Goal: Task Accomplishment & Management: Use online tool/utility

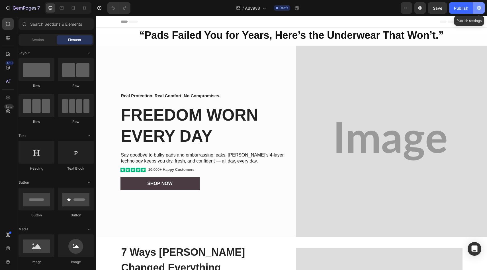
click at [479, 6] on icon "button" at bounding box center [479, 8] width 4 height 4
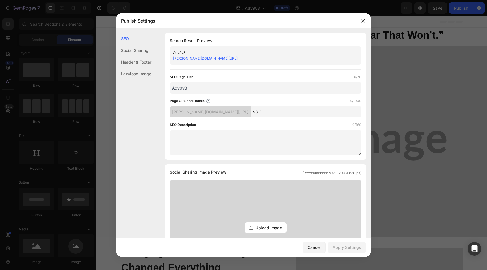
click at [242, 88] on input "Adv9v3" at bounding box center [266, 87] width 192 height 11
type input "Adv9v3 AUS"
click at [305, 112] on input "v3-1" at bounding box center [306, 111] width 111 height 11
type input "v3-1A"
click at [339, 244] on div "Apply Settings" at bounding box center [347, 247] width 28 height 6
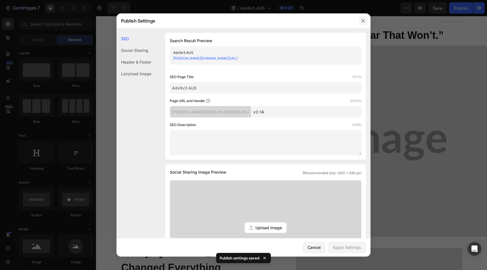
click at [366, 19] on button "button" at bounding box center [363, 20] width 9 height 9
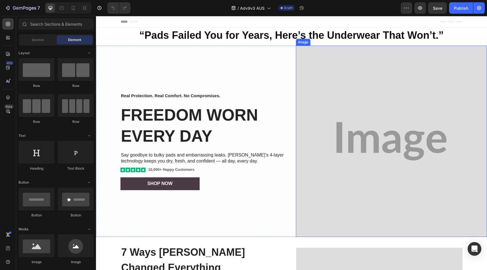
click at [349, 129] on img at bounding box center [391, 141] width 191 height 191
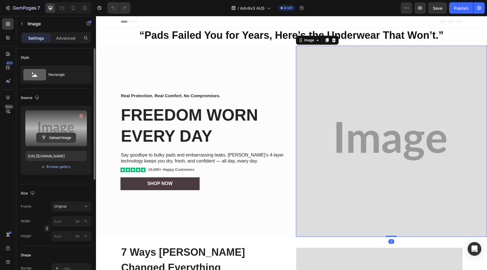
click at [66, 137] on input "file" at bounding box center [55, 138] width 39 height 10
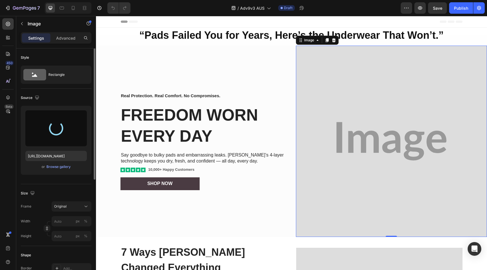
type input "[URL][DOMAIN_NAME]"
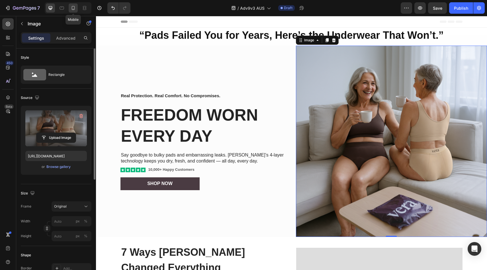
click at [73, 8] on icon at bounding box center [73, 8] width 6 height 6
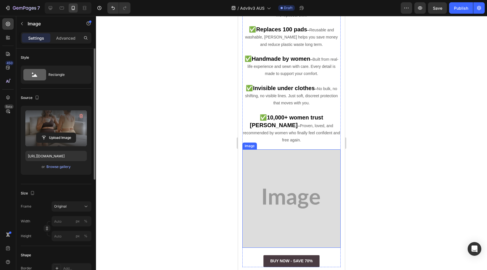
scroll to position [409, 0]
click at [281, 150] on img at bounding box center [291, 198] width 98 height 98
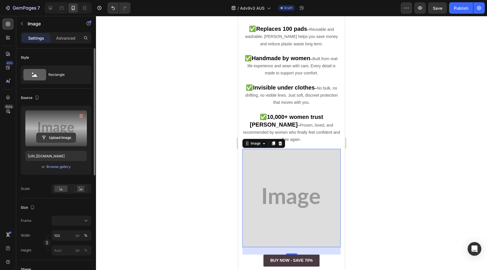
click at [50, 136] on input "file" at bounding box center [55, 138] width 39 height 10
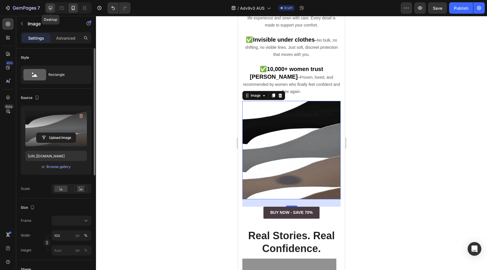
click at [48, 5] on div at bounding box center [50, 7] width 9 height 9
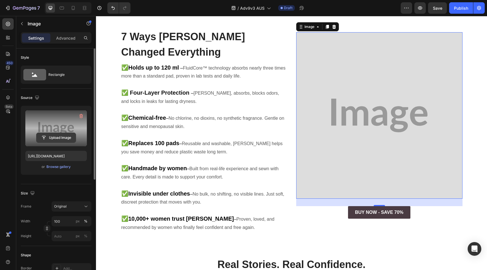
scroll to position [257, 0]
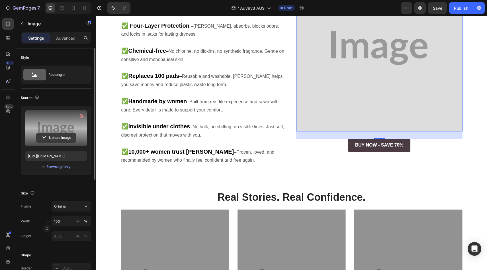
click at [47, 138] on input "file" at bounding box center [55, 138] width 39 height 10
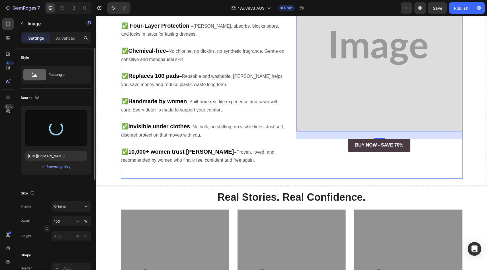
type input "[URL][DOMAIN_NAME]"
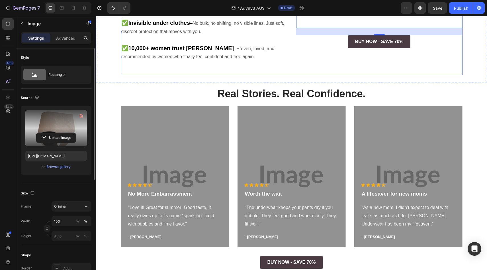
scroll to position [369, 0]
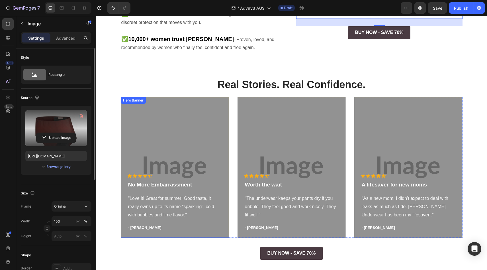
click at [191, 105] on div "Overlay" at bounding box center [175, 167] width 108 height 141
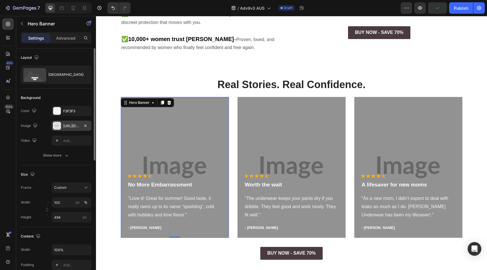
click at [75, 120] on div "[URL][DOMAIN_NAME]" at bounding box center [72, 125] width 40 height 10
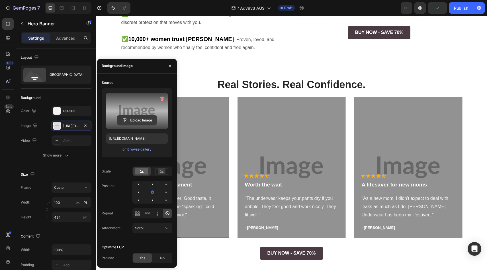
click at [144, 120] on input "file" at bounding box center [136, 120] width 39 height 10
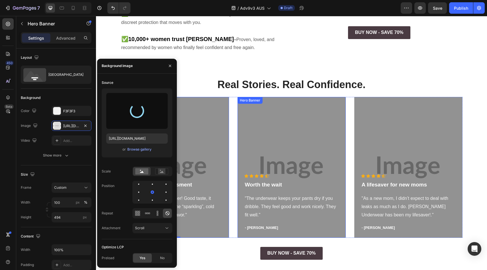
type input "[URL][DOMAIN_NAME]"
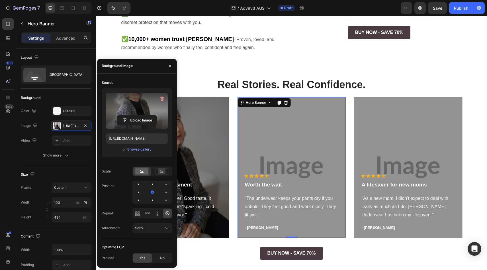
click at [275, 128] on div "Overlay" at bounding box center [292, 167] width 108 height 141
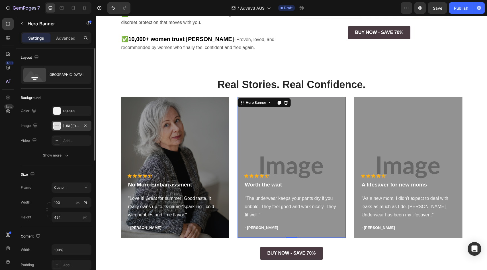
click at [62, 124] on div "[URL][DOMAIN_NAME]" at bounding box center [72, 125] width 40 height 10
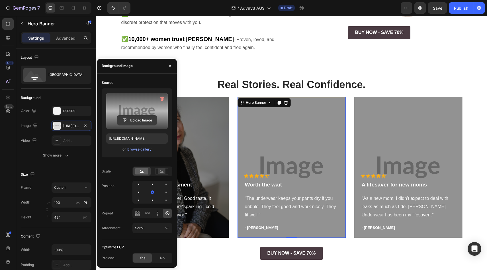
click at [134, 118] on input "file" at bounding box center [136, 120] width 39 height 10
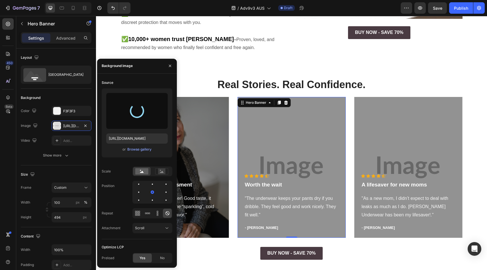
type input "[URL][DOMAIN_NAME]"
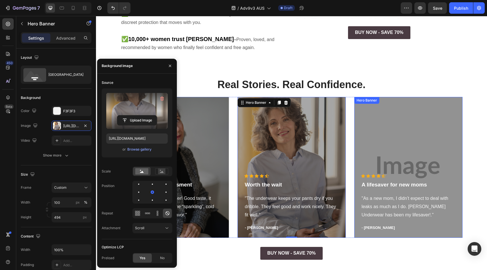
click at [388, 125] on div "Overlay" at bounding box center [408, 167] width 108 height 141
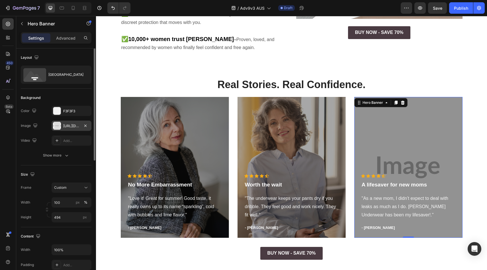
click at [70, 129] on div "[URL][DOMAIN_NAME]" at bounding box center [72, 125] width 40 height 10
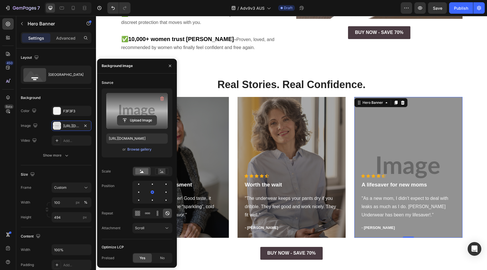
click at [134, 124] on input "file" at bounding box center [136, 120] width 39 height 10
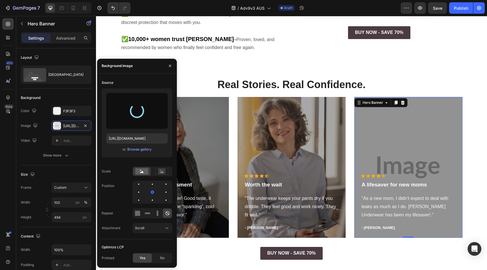
type input "[URL][DOMAIN_NAME]"
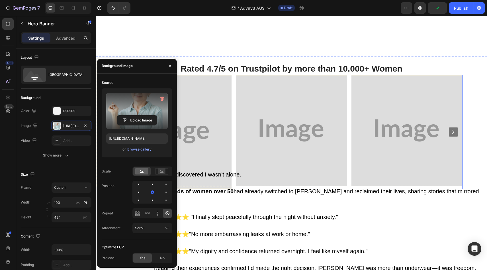
scroll to position [611, 0]
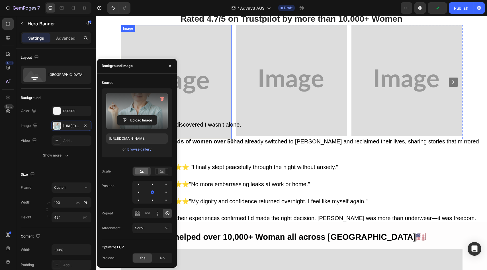
click at [212, 82] on img at bounding box center [176, 82] width 111 height 114
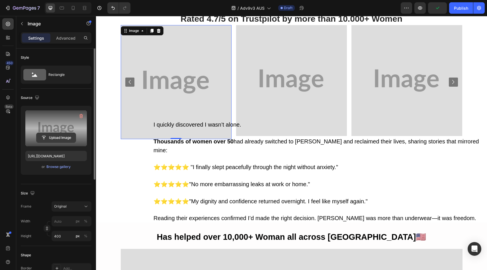
click at [60, 141] on input "file" at bounding box center [55, 138] width 39 height 10
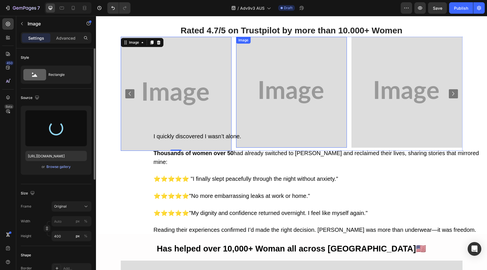
scroll to position [566, 0]
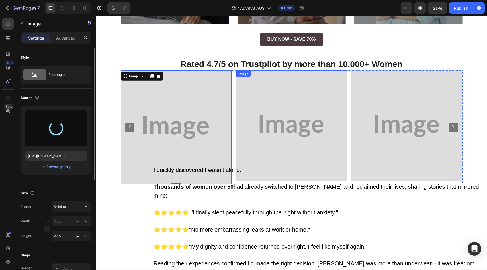
type input "[URL][DOMAIN_NAME]"
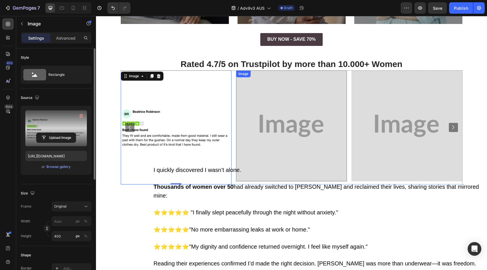
click at [273, 129] on img at bounding box center [291, 125] width 111 height 111
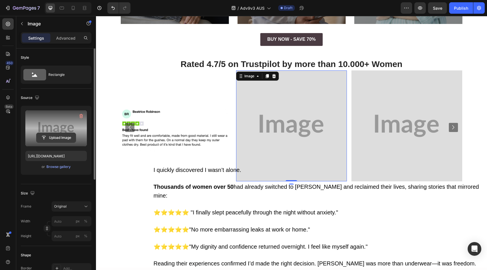
click at [56, 138] on input "file" at bounding box center [55, 138] width 39 height 10
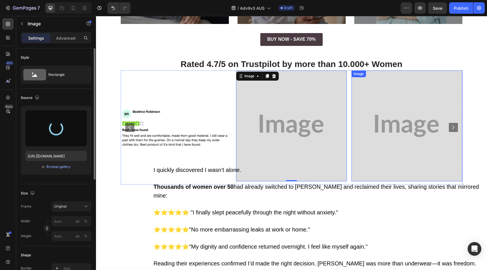
type input "[URL][DOMAIN_NAME]"
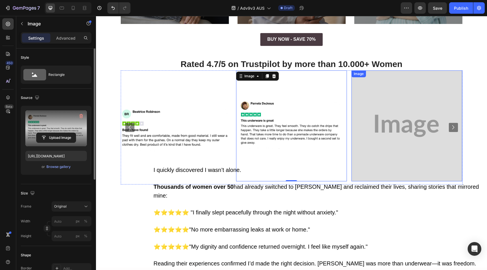
click at [385, 120] on img at bounding box center [406, 125] width 111 height 111
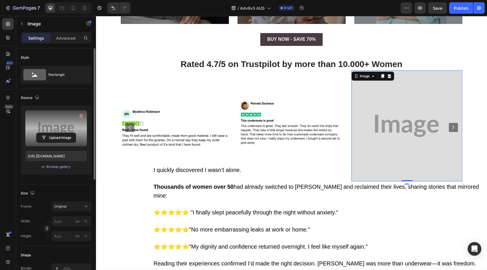
click at [60, 145] on label at bounding box center [56, 128] width 62 height 36
click at [60, 142] on input "file" at bounding box center [55, 138] width 39 height 10
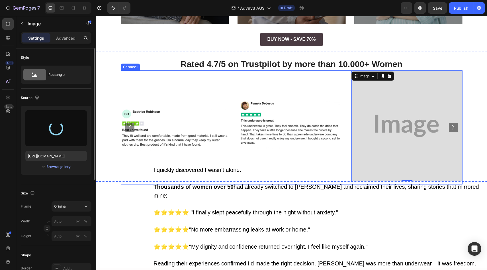
type input "[URL][DOMAIN_NAME]"
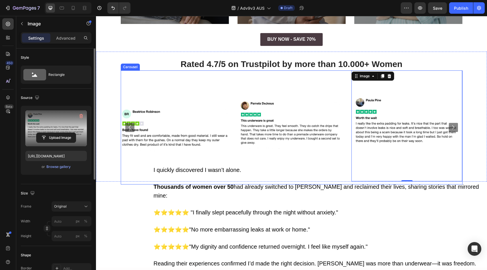
click at [451, 127] on icon "Carousel Next Arrow" at bounding box center [453, 127] width 8 height 8
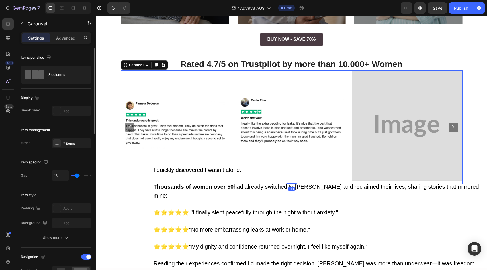
click at [451, 127] on icon "Carousel Next Arrow" at bounding box center [453, 127] width 8 height 8
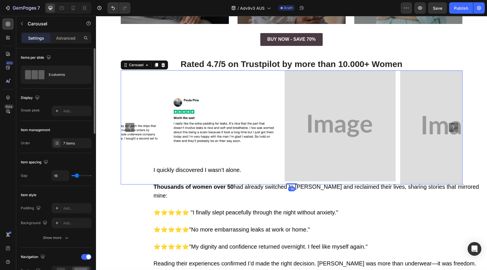
click at [451, 127] on icon "Carousel Next Arrow" at bounding box center [453, 127] width 8 height 8
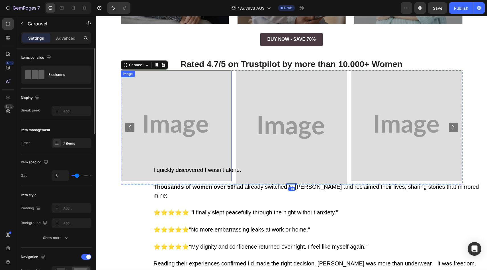
click at [157, 115] on img at bounding box center [175, 125] width 111 height 111
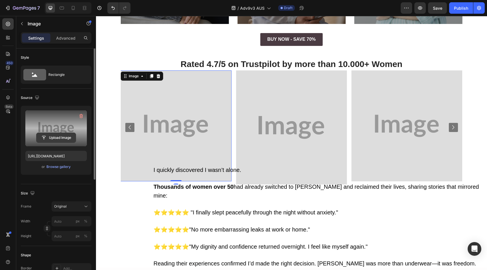
click at [48, 137] on input "file" at bounding box center [55, 138] width 39 height 10
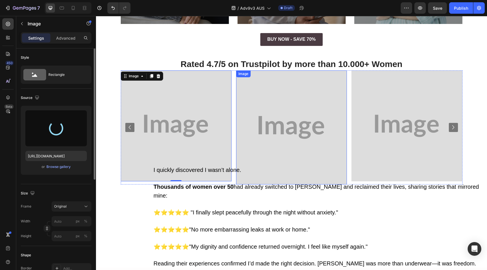
type input "[URL][DOMAIN_NAME]"
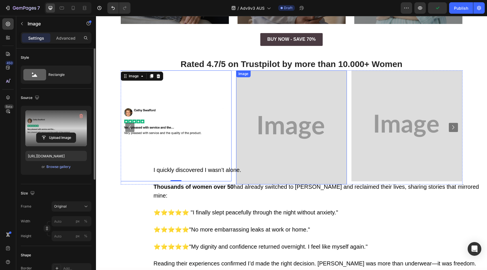
click at [252, 99] on img at bounding box center [291, 127] width 111 height 114
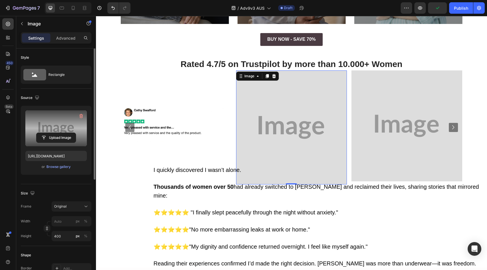
click at [52, 143] on label at bounding box center [56, 128] width 62 height 36
click at [52, 142] on input "file" at bounding box center [55, 138] width 39 height 10
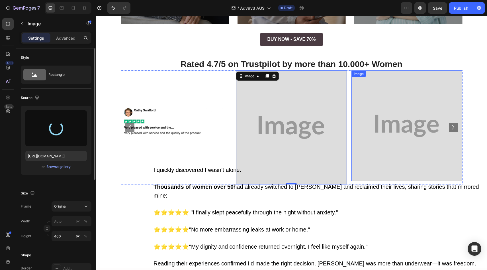
type input "[URL][DOMAIN_NAME]"
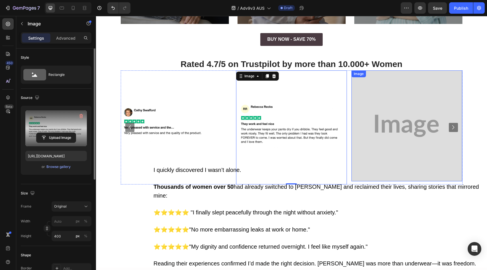
click at [389, 122] on img at bounding box center [406, 125] width 111 height 111
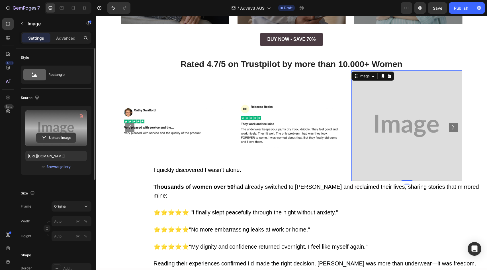
click at [64, 138] on input "file" at bounding box center [55, 138] width 39 height 10
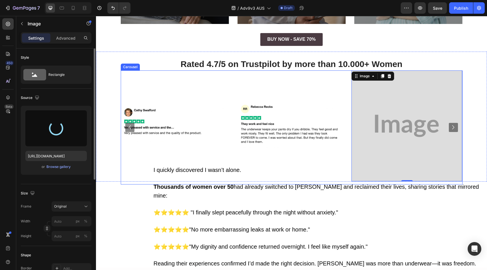
type input "[URL][DOMAIN_NAME]"
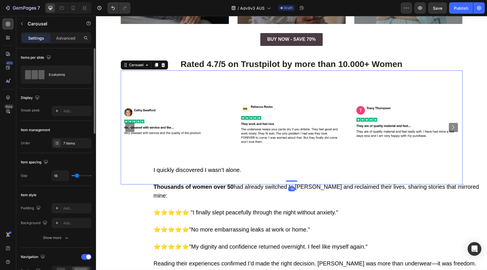
click at [449, 126] on icon "Carousel Next Arrow" at bounding box center [453, 127] width 8 height 8
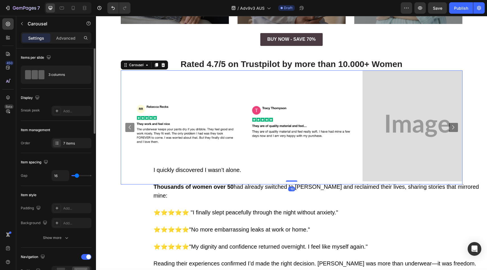
click at [449, 126] on icon "Carousel Next Arrow" at bounding box center [453, 127] width 8 height 8
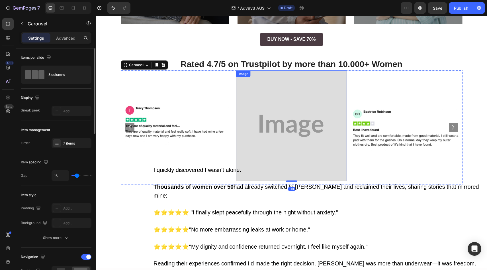
click at [292, 122] on img at bounding box center [291, 125] width 111 height 111
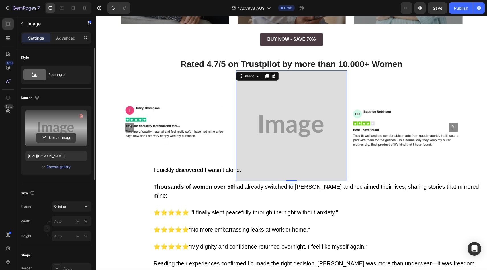
click at [64, 134] on input "file" at bounding box center [55, 138] width 39 height 10
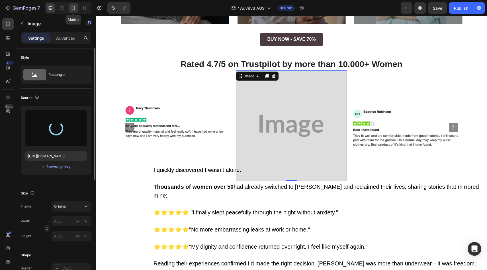
type input "[URL][DOMAIN_NAME]"
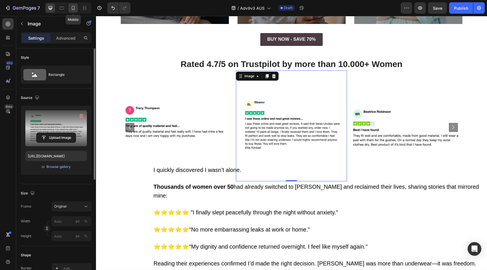
click at [75, 9] on icon at bounding box center [73, 8] width 6 height 6
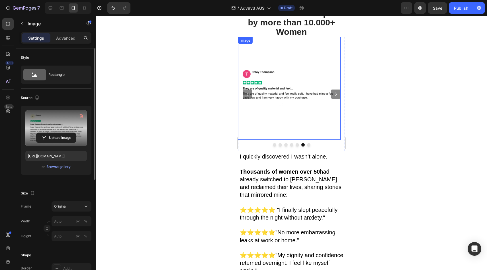
scroll to position [604, 0]
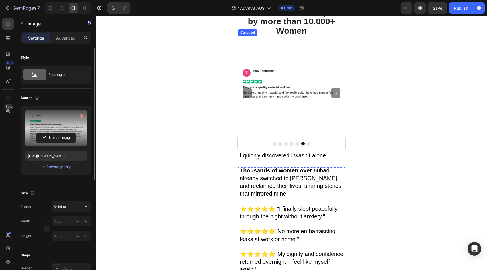
click at [247, 89] on icon "Carousel Back Arrow" at bounding box center [247, 92] width 7 height 7
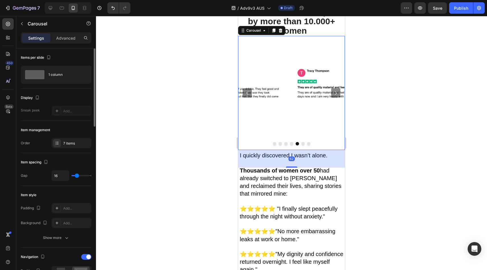
click at [247, 89] on icon "Carousel Back Arrow" at bounding box center [247, 92] width 7 height 7
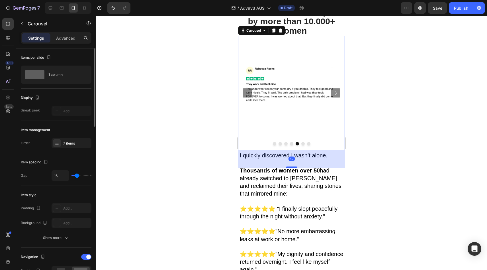
click at [247, 89] on icon "Carousel Back Arrow" at bounding box center [247, 92] width 7 height 7
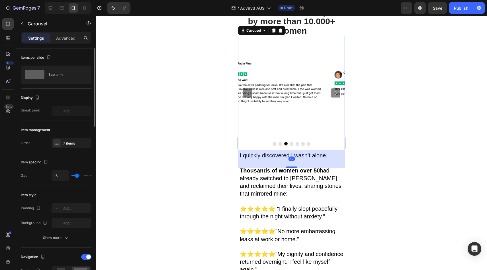
click at [247, 89] on icon "Carousel Back Arrow" at bounding box center [247, 92] width 7 height 7
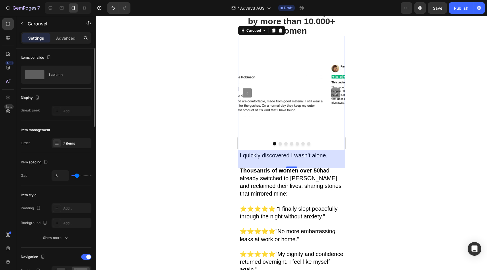
click at [247, 89] on icon "Carousel Back Arrow" at bounding box center [247, 92] width 7 height 7
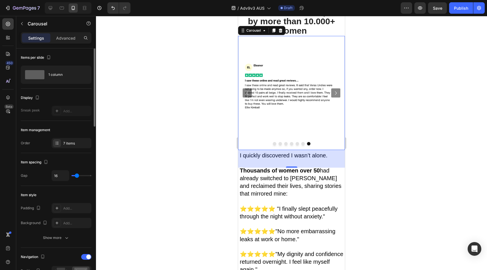
click at [247, 89] on icon "Carousel Back Arrow" at bounding box center [247, 92] width 7 height 7
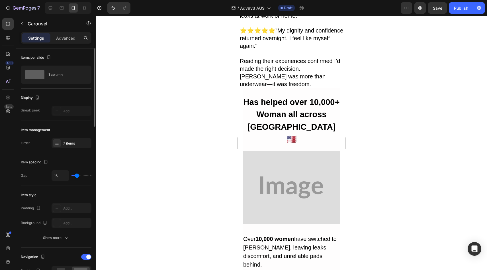
scroll to position [853, 0]
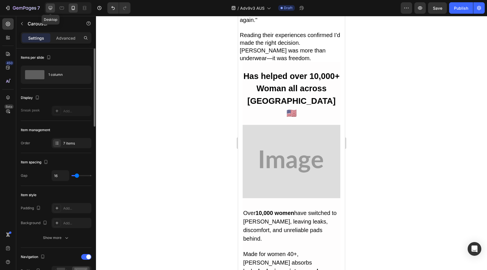
click at [49, 8] on icon at bounding box center [51, 8] width 4 height 4
type input "1200"
type input "29"
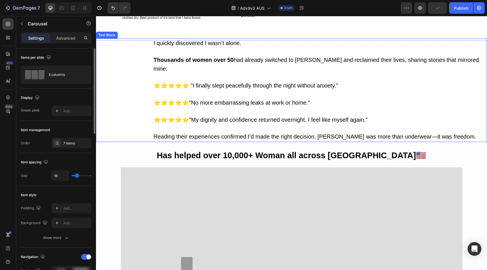
scroll to position [716, 0]
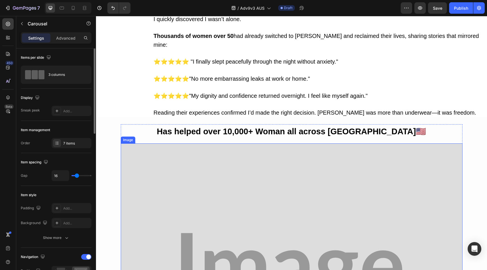
click at [188, 159] on img at bounding box center [292, 271] width 342 height 256
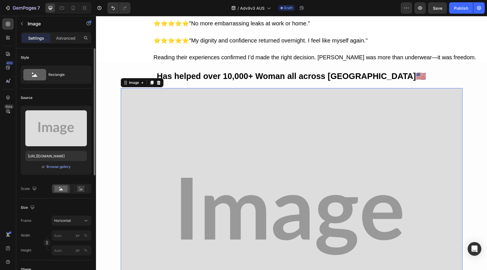
scroll to position [769, 0]
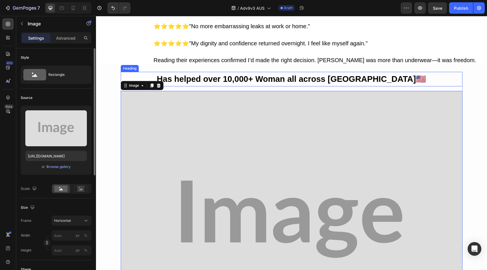
click at [361, 74] on strong "Has helped over 10,000+ Woman all across [GEOGRAPHIC_DATA]🇺🇸" at bounding box center [291, 78] width 269 height 9
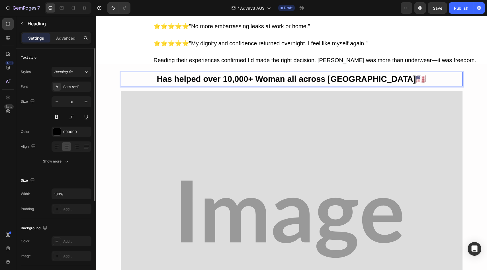
click at [367, 74] on strong "Has helped over 10,000+ Woman all across [GEOGRAPHIC_DATA]🇺🇸" at bounding box center [291, 78] width 269 height 9
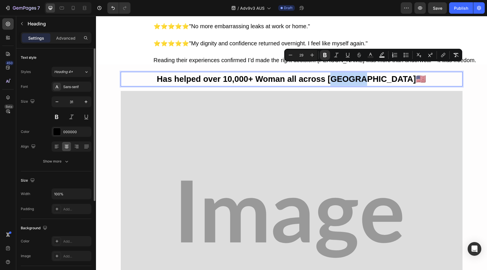
drag, startPoint x: 361, startPoint y: 69, endPoint x: 385, endPoint y: 72, distance: 23.2
click at [385, 74] on strong "Has helped over 10,000+ Woman all across [GEOGRAPHIC_DATA]🇺🇸" at bounding box center [291, 78] width 269 height 9
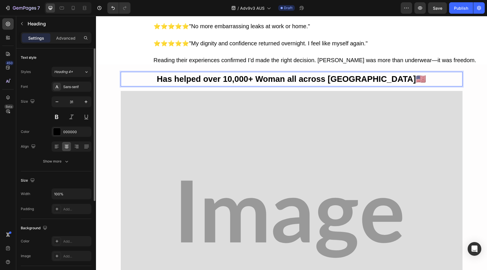
click at [407, 72] on p "Has helped over 10,000+ Woman all across [GEOGRAPHIC_DATA]🇺🇸" at bounding box center [291, 78] width 341 height 13
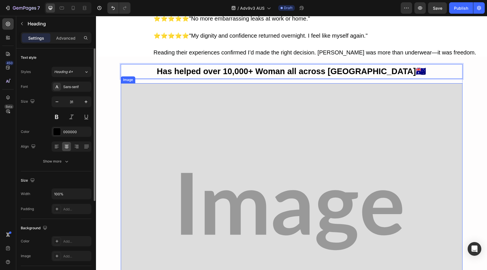
scroll to position [780, 0]
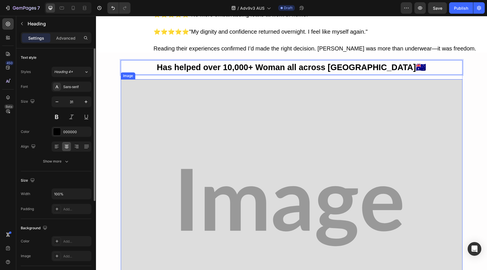
click at [291, 103] on img at bounding box center [292, 207] width 342 height 256
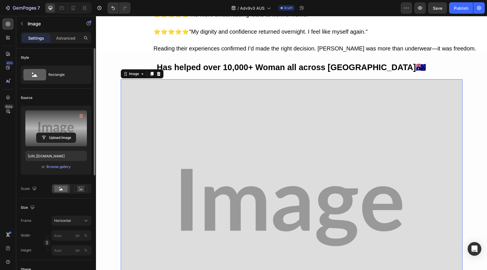
click at [66, 126] on label at bounding box center [56, 128] width 62 height 36
click at [66, 133] on input "file" at bounding box center [55, 138] width 39 height 10
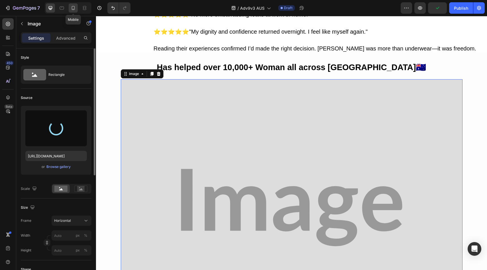
type input "[URL][DOMAIN_NAME]"
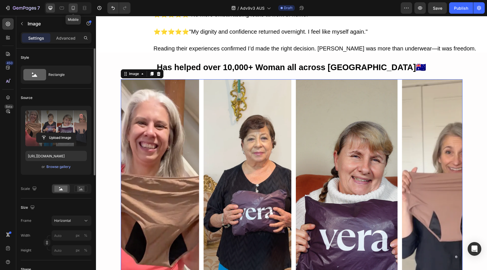
click at [74, 9] on icon at bounding box center [73, 8] width 3 height 4
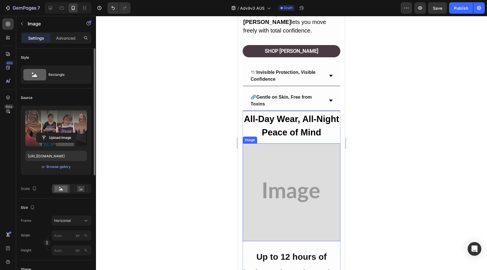
scroll to position [1380, 0]
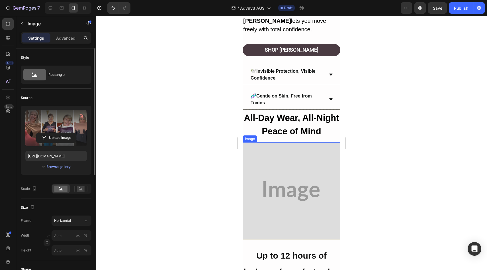
click at [289, 142] on img at bounding box center [292, 191] width 98 height 98
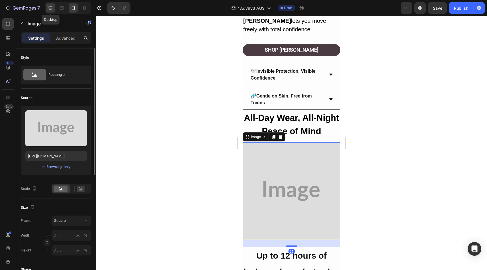
click at [53, 9] on icon at bounding box center [51, 8] width 6 height 6
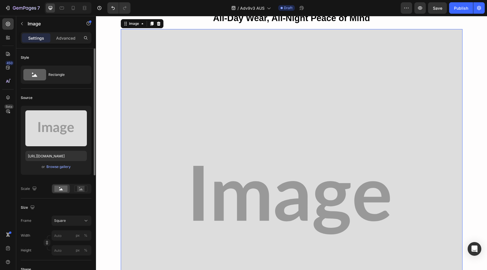
scroll to position [1408, 0]
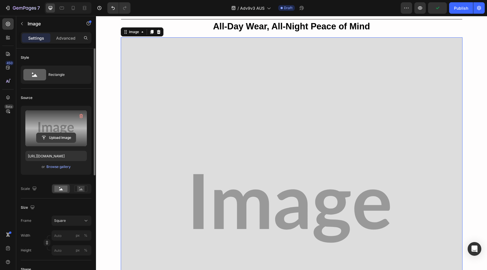
click at [47, 136] on input "file" at bounding box center [55, 138] width 39 height 10
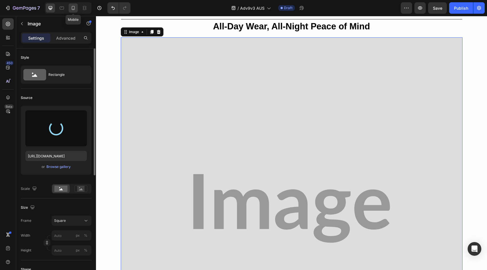
type input "[URL][DOMAIN_NAME]"
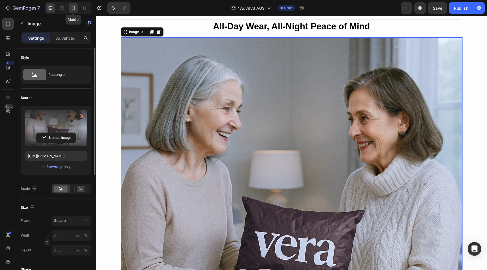
click at [75, 7] on icon at bounding box center [73, 8] width 6 height 6
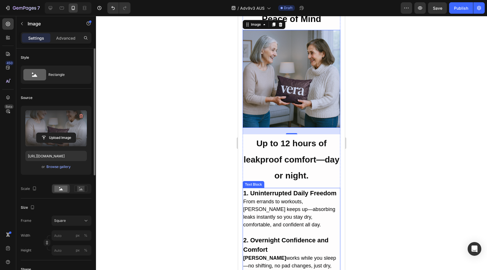
scroll to position [1452, 0]
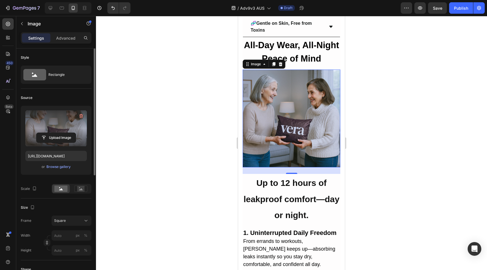
click at [284, 178] on strong "Up to 12 hours of leakproof comfort—day or night." at bounding box center [292, 199] width 96 height 42
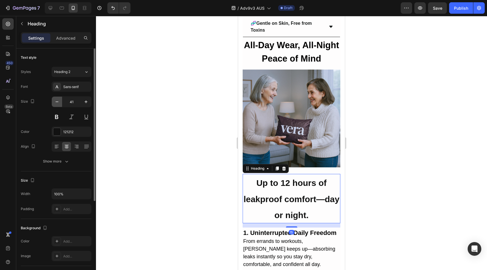
click at [61, 101] on button "button" at bounding box center [57, 102] width 10 height 10
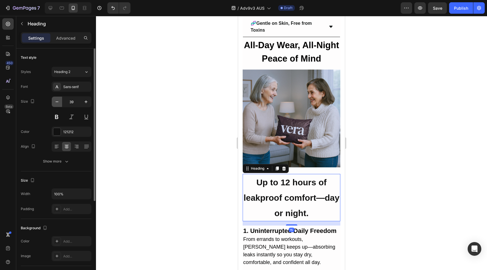
click at [61, 101] on button "button" at bounding box center [57, 102] width 10 height 10
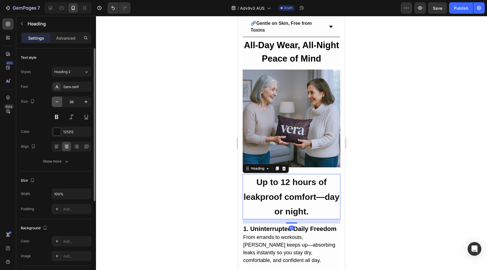
click at [61, 101] on button "button" at bounding box center [57, 102] width 10 height 10
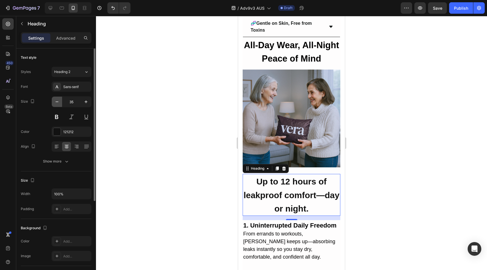
click at [60, 101] on button "button" at bounding box center [57, 102] width 10 height 10
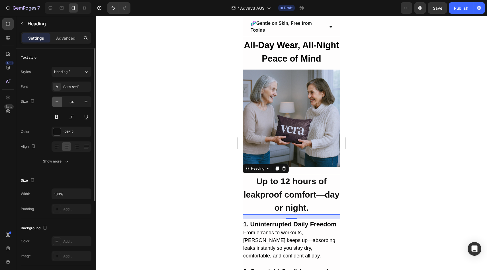
click at [60, 101] on button "button" at bounding box center [57, 102] width 10 height 10
type input "33"
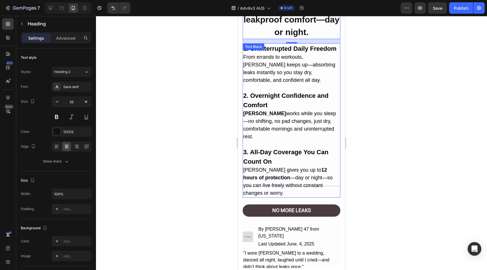
scroll to position [1658, 0]
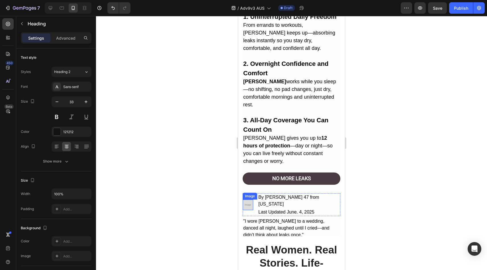
click at [246, 199] on img at bounding box center [248, 204] width 11 height 11
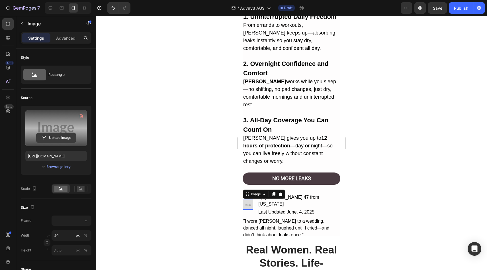
click at [66, 142] on button "Upload Image" at bounding box center [56, 137] width 40 height 10
click at [70, 134] on input "file" at bounding box center [55, 138] width 39 height 10
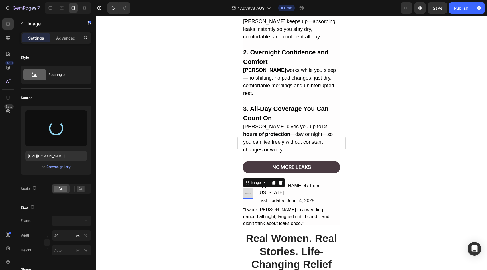
type input "[URL][DOMAIN_NAME]"
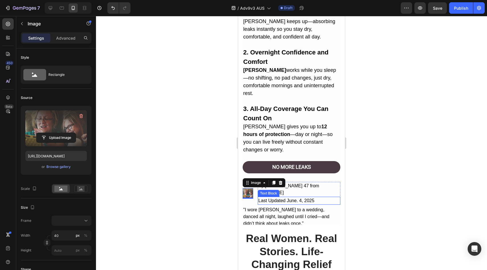
scroll to position [1714, 0]
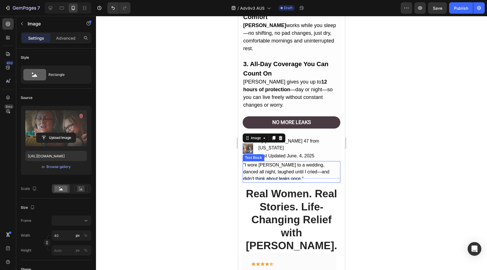
click at [286, 162] on p ""I wore [PERSON_NAME] to a wedding, danced all night, laughed until I cried—and…" at bounding box center [291, 172] width 97 height 21
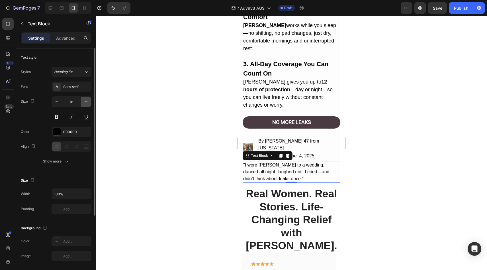
click at [84, 98] on button "button" at bounding box center [86, 102] width 10 height 10
type input "17"
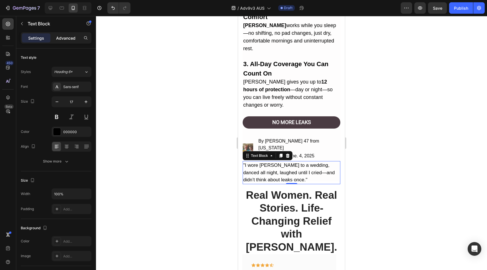
click at [57, 39] on p "Advanced" at bounding box center [65, 38] width 19 height 6
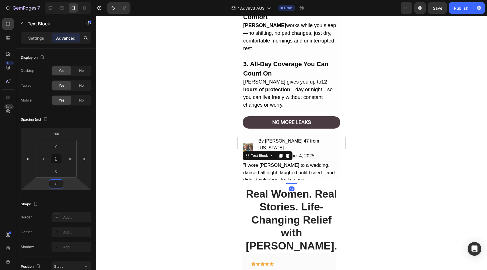
type input "12"
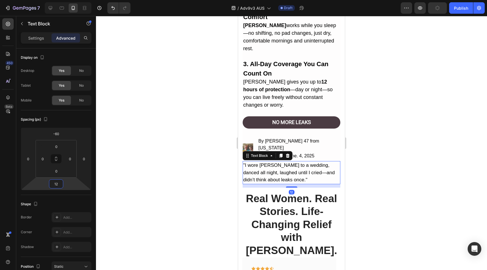
click at [66, 0] on html "7 Version history / Adv9v3 AUS Draft Preview Publish 450 Beta Sections(18) Elem…" at bounding box center [243, 0] width 487 height 0
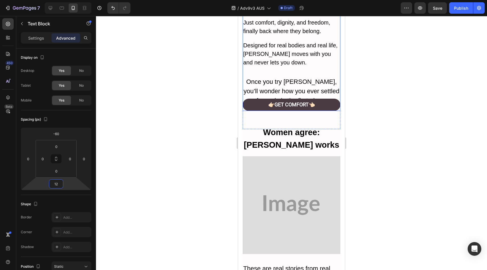
scroll to position [2169, 0]
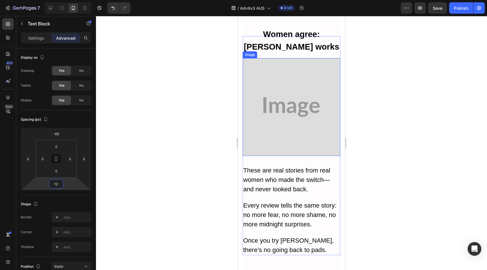
click at [287, 123] on img at bounding box center [292, 107] width 98 height 98
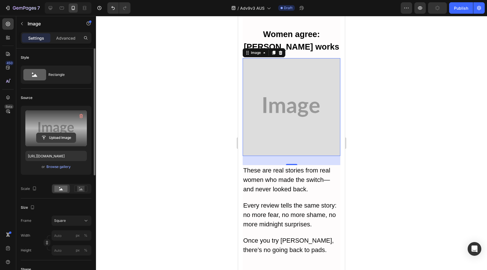
click at [67, 138] on input "file" at bounding box center [55, 138] width 39 height 10
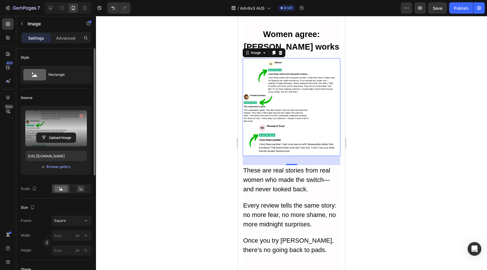
type input "[URL][DOMAIN_NAME]"
click at [48, 9] on icon at bounding box center [51, 8] width 6 height 6
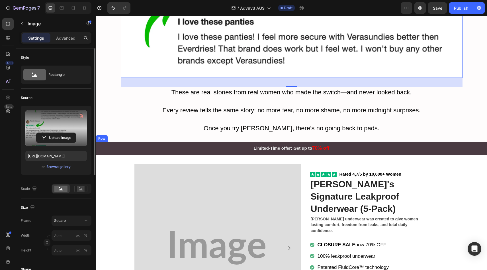
scroll to position [2526, 0]
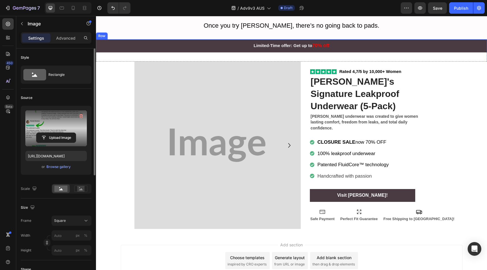
click at [199, 140] on img at bounding box center [217, 145] width 166 height 167
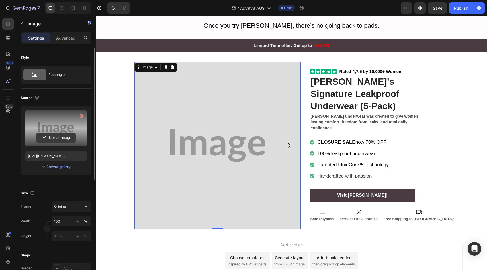
click at [50, 136] on input "file" at bounding box center [55, 138] width 39 height 10
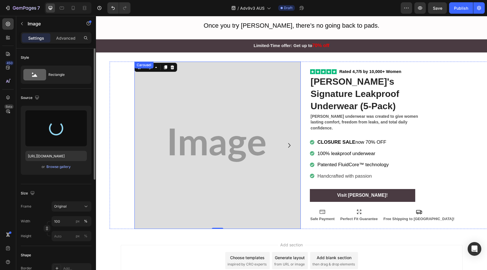
type input "[URL][DOMAIN_NAME]"
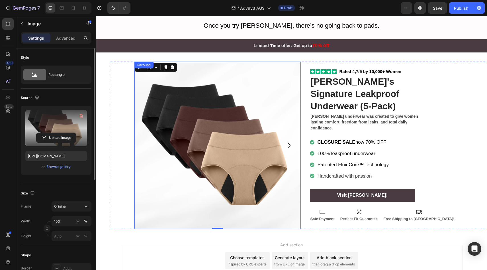
click at [285, 144] on icon "Carousel Next Arrow" at bounding box center [289, 145] width 9 height 9
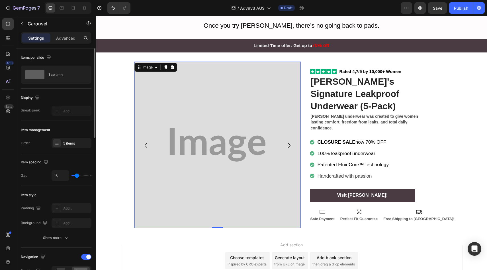
click at [225, 137] on img at bounding box center [217, 145] width 166 height 166
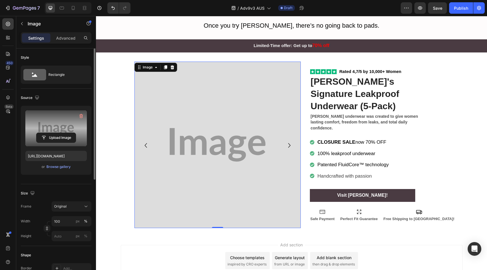
click at [77, 137] on div "Upload Image" at bounding box center [56, 137] width 62 height 10
click at [53, 138] on input "file" at bounding box center [55, 138] width 39 height 10
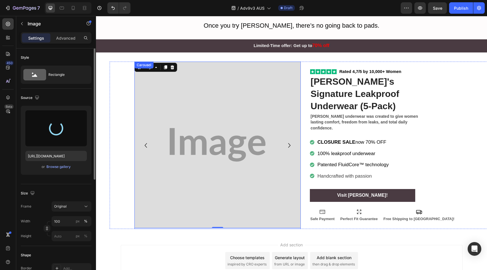
type input "[URL][DOMAIN_NAME]"
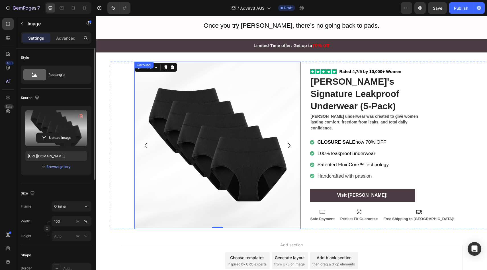
click at [287, 145] on icon "Carousel Next Arrow" at bounding box center [289, 145] width 9 height 9
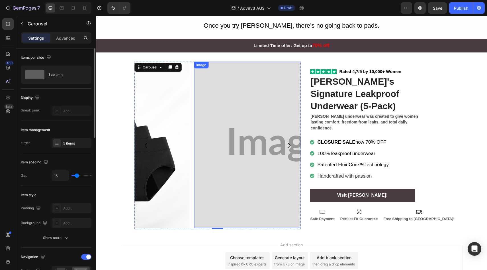
click at [203, 131] on img at bounding box center [277, 145] width 166 height 166
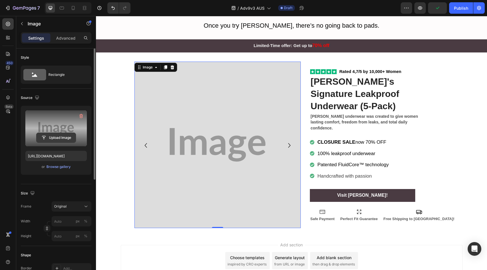
click at [55, 138] on input "file" at bounding box center [55, 138] width 39 height 10
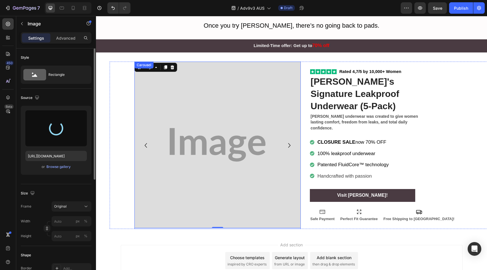
type input "[URL][DOMAIN_NAME]"
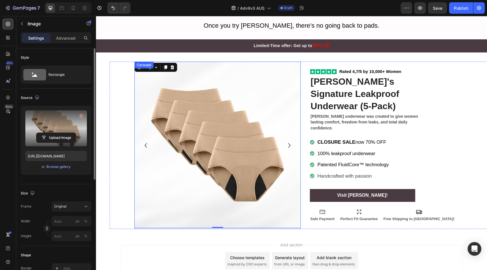
click at [285, 145] on icon "Carousel Next Arrow" at bounding box center [289, 145] width 9 height 9
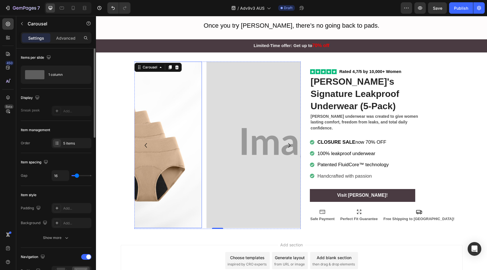
click at [210, 126] on img at bounding box center [289, 145] width 166 height 166
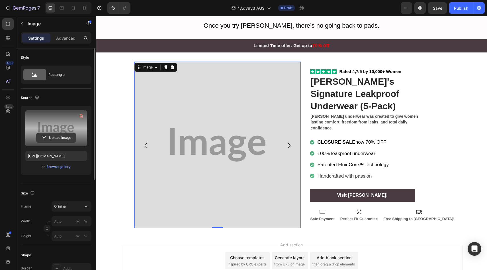
click at [62, 134] on input "file" at bounding box center [55, 138] width 39 height 10
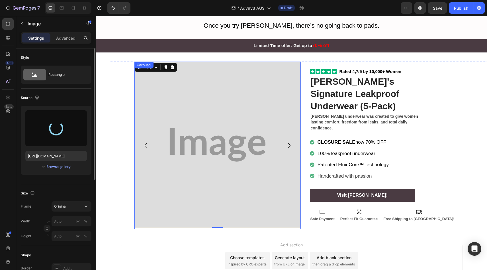
type input "[URL][DOMAIN_NAME]"
click at [145, 143] on icon "Carousel Back Arrow" at bounding box center [145, 145] width 9 height 9
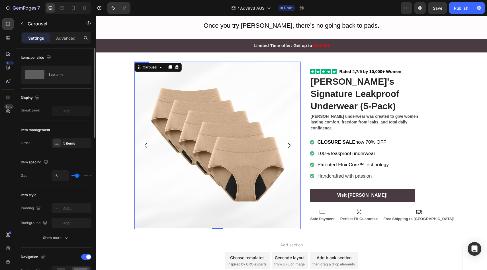
click at [286, 145] on icon "Carousel Next Arrow" at bounding box center [289, 145] width 9 height 9
click at [173, 135] on img at bounding box center [217, 145] width 166 height 166
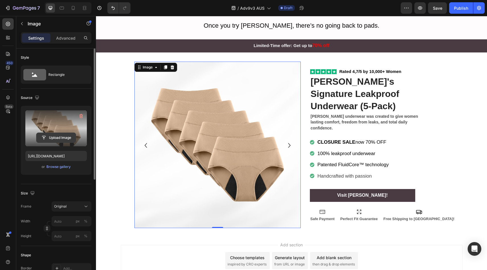
click at [49, 135] on input "file" at bounding box center [55, 138] width 39 height 10
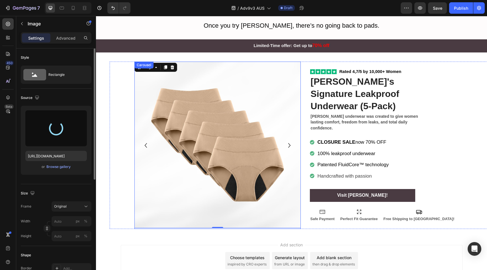
type input "[URL][DOMAIN_NAME]"
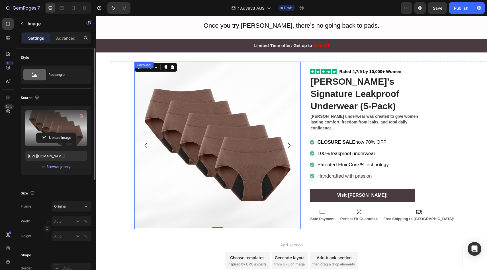
click at [287, 145] on icon "Carousel Next Arrow" at bounding box center [289, 145] width 9 height 9
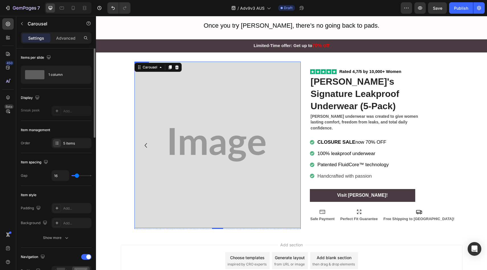
click at [222, 133] on img at bounding box center [217, 145] width 166 height 166
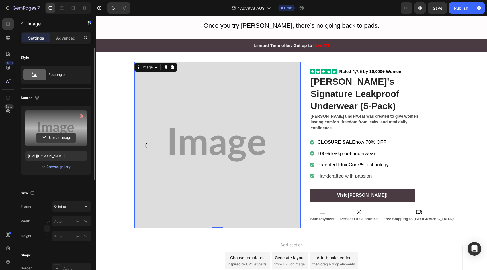
click at [48, 141] on input "file" at bounding box center [55, 138] width 39 height 10
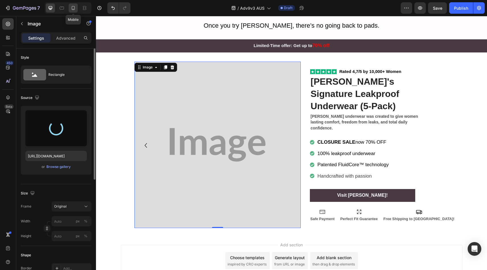
type input "[URL][DOMAIN_NAME]"
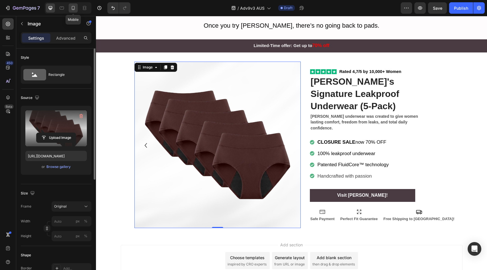
click at [75, 11] on div at bounding box center [73, 7] width 9 height 9
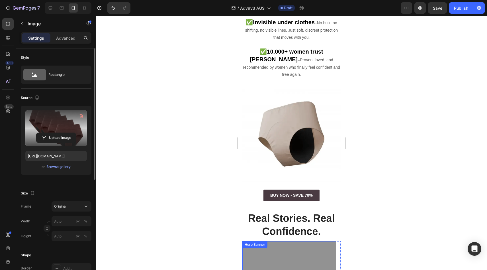
scroll to position [472, 0]
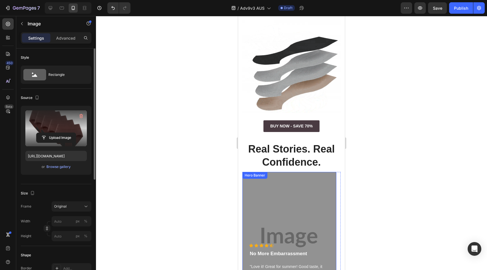
click at [289, 172] on div "Overlay" at bounding box center [289, 237] width 94 height 131
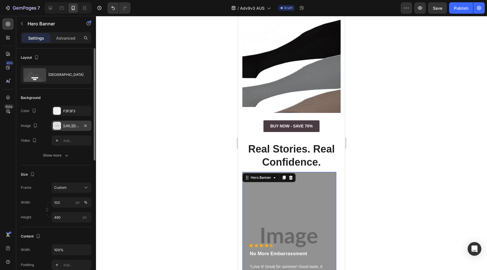
click at [60, 126] on div at bounding box center [57, 126] width 8 height 8
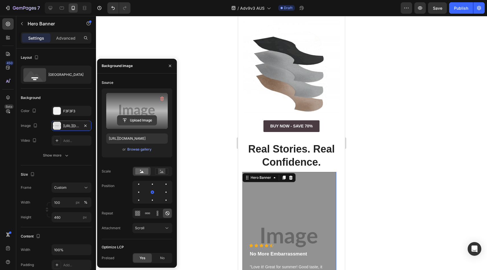
click at [127, 122] on input "file" at bounding box center [136, 120] width 39 height 10
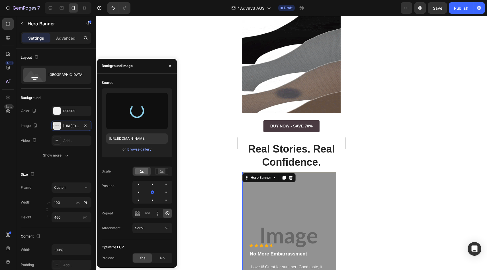
type input "[URL][DOMAIN_NAME]"
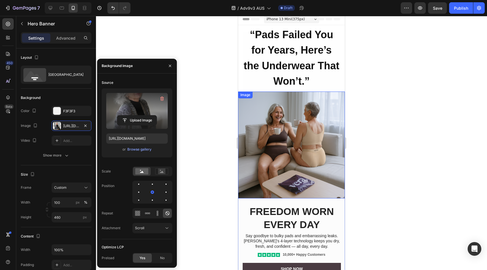
scroll to position [0, 0]
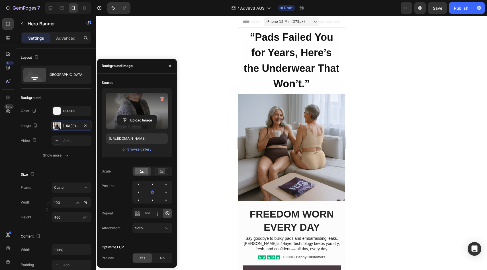
click at [284, 38] on strong "“Pads Failed You for Years, Here’s the Underwear That Won’t.”" at bounding box center [292, 60] width 96 height 58
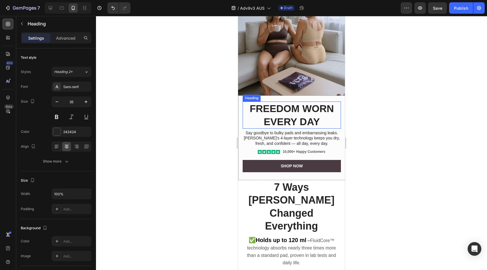
click at [295, 103] on strong "Freedom Worn Every Day" at bounding box center [292, 115] width 84 height 24
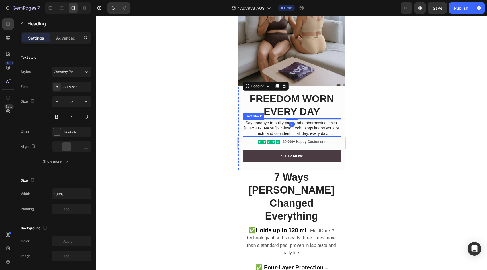
click at [311, 126] on p "Say goodbye to bulky pads and embarrassing leaks. [PERSON_NAME]’s 4-layer techn…" at bounding box center [291, 128] width 97 height 16
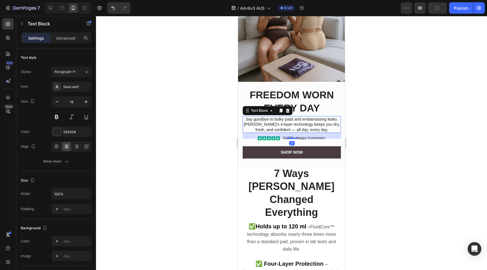
scroll to position [130, 0]
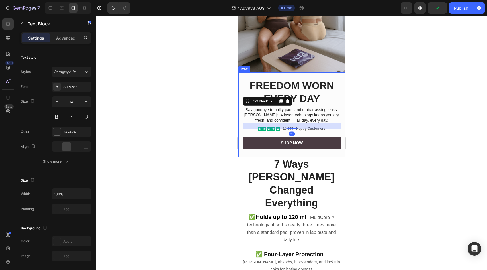
click at [314, 132] on div "Shop Now Button" at bounding box center [292, 140] width 98 height 17
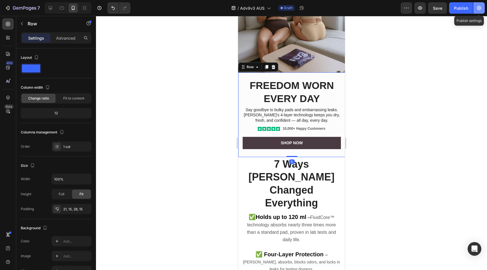
click at [475, 9] on button "button" at bounding box center [478, 7] width 11 height 11
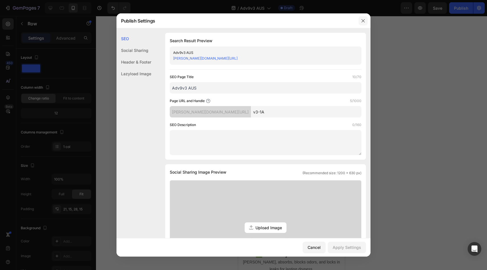
click at [366, 19] on button "button" at bounding box center [363, 20] width 9 height 9
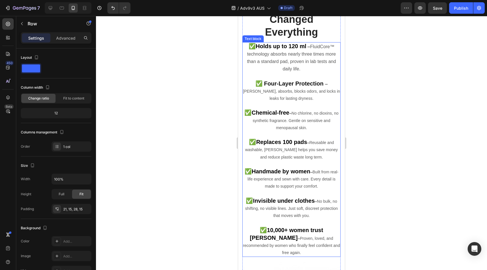
scroll to position [300, 0]
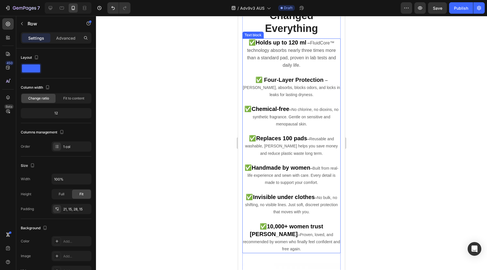
click at [300, 105] on p "✅ Chemical-free – No chlorine, no dioxins, no synthetic fragrance. Gentle on se…" at bounding box center [291, 116] width 97 height 22
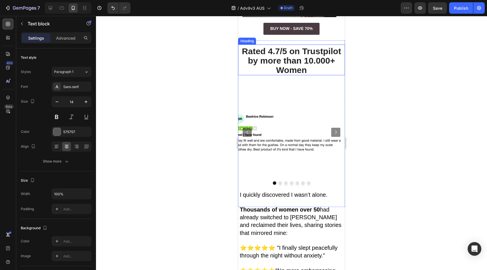
click at [296, 65] on strong "Rated 4.7/5 on Trustpilot by more than 10.000+ Women" at bounding box center [291, 60] width 99 height 28
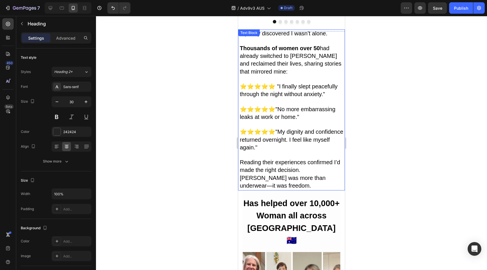
click at [298, 100] on p at bounding box center [292, 101] width 105 height 7
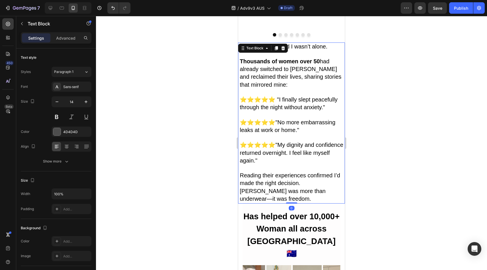
scroll to position [945, 0]
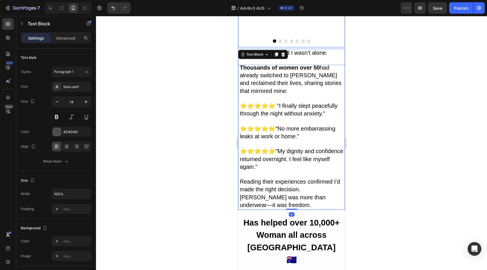
click at [317, 40] on div at bounding box center [291, 40] width 107 height 3
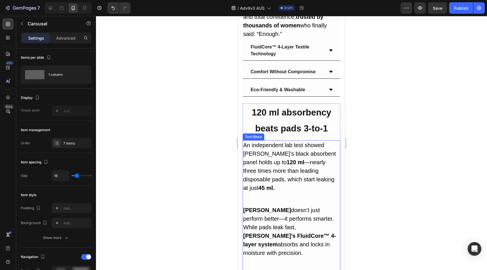
scroll to position [1451, 0]
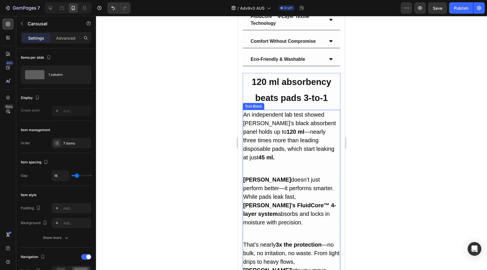
click at [290, 111] on span "An independent lab test showed [PERSON_NAME]’s black absorbent panel holds up t…" at bounding box center [289, 135] width 93 height 49
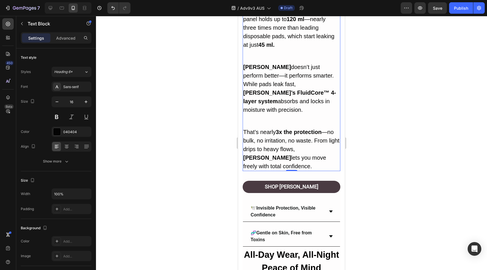
scroll to position [1586, 0]
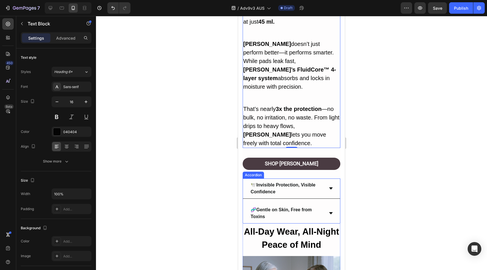
click at [291, 181] on p "🕊️Invisible Protection, Visible Confidence" at bounding box center [287, 188] width 73 height 14
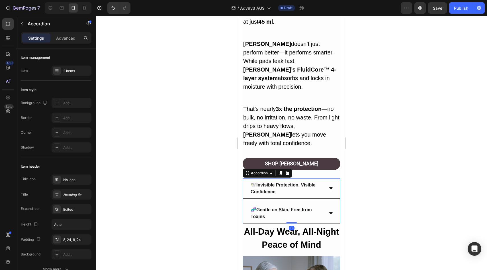
click at [291, 181] on p "🕊️Invisible Protection, Visible Confidence" at bounding box center [287, 188] width 73 height 14
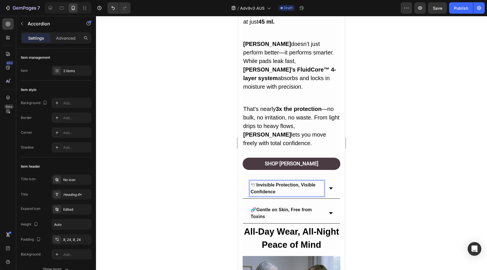
click at [329, 186] on icon at bounding box center [331, 188] width 5 height 5
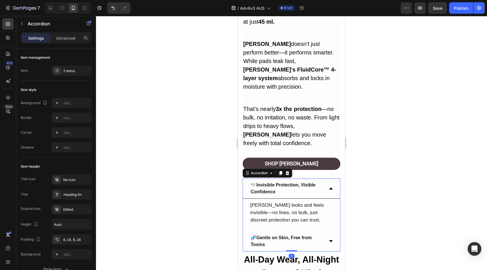
click at [328, 231] on div "🧬 Gentle on Skin, Free from Toxins" at bounding box center [291, 241] width 97 height 20
click at [324, 231] on div "🧬 Gentle on Skin, Free from Toxins" at bounding box center [291, 241] width 97 height 20
click at [329, 187] on icon at bounding box center [330, 188] width 3 height 2
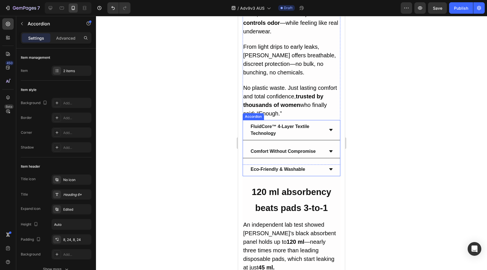
scroll to position [1333, 0]
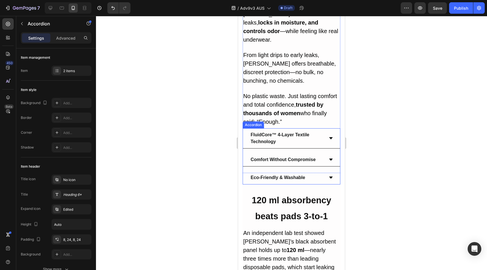
click at [325, 171] on div "Eco-Friendly & Washable" at bounding box center [291, 177] width 97 height 13
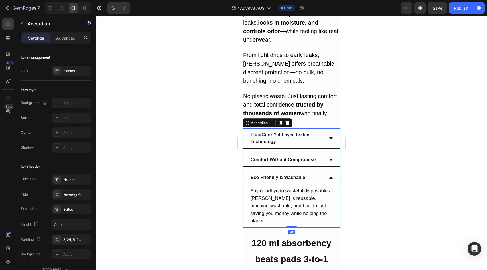
click at [329, 157] on icon at bounding box center [331, 159] width 5 height 5
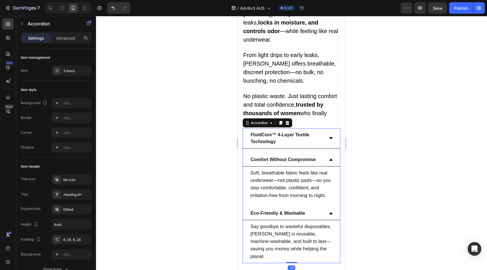
click at [329, 136] on icon at bounding box center [331, 138] width 5 height 5
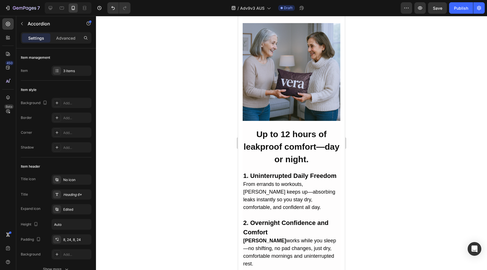
scroll to position [1970, 0]
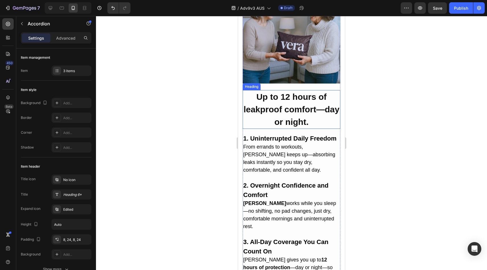
click at [290, 90] on h2 "Up to 12 hours of leakproof comfort—day or night." at bounding box center [292, 109] width 98 height 39
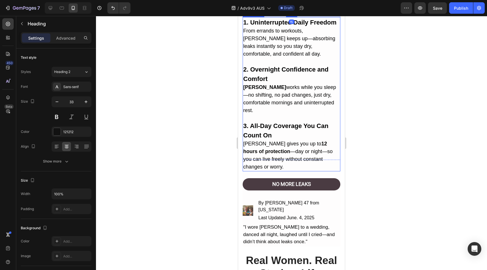
scroll to position [2162, 0]
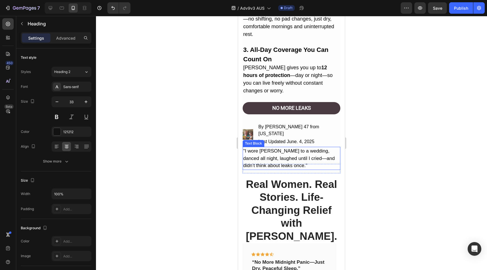
click at [293, 147] on p ""I wore [PERSON_NAME] to a wedding, danced all night, laughed until I cried—and…" at bounding box center [291, 158] width 97 height 22
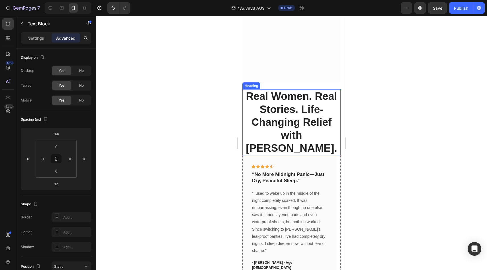
scroll to position [2273, 0]
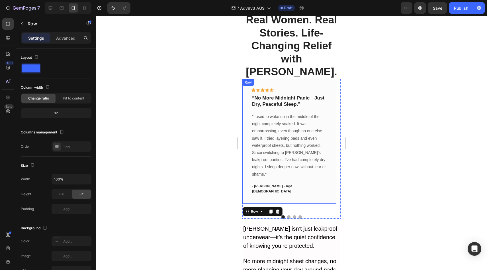
click at [294, 175] on div "Icon Icon Icon Icon Icon Row “No More Midnight Panic—Just Dry, Peaceful Sleep.”…" at bounding box center [289, 141] width 94 height 124
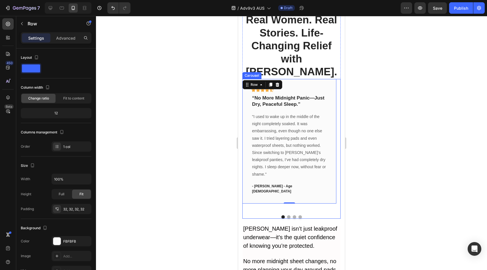
click at [288, 215] on button "Dot" at bounding box center [288, 216] width 3 height 3
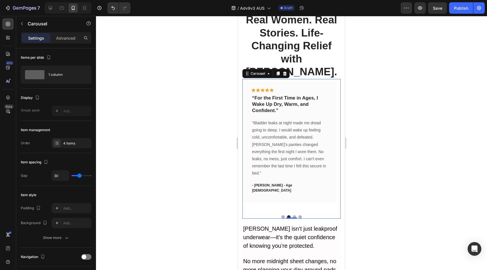
click at [281, 215] on button "Dot" at bounding box center [282, 216] width 3 height 3
click at [287, 215] on button "Dot" at bounding box center [288, 216] width 3 height 3
click at [293, 215] on button "Dot" at bounding box center [294, 216] width 3 height 3
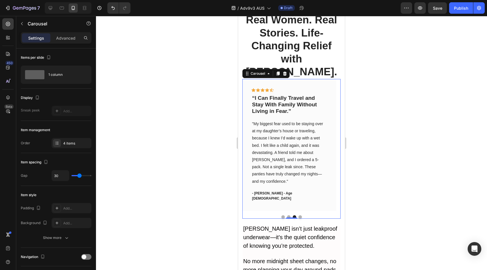
click at [299, 215] on button "Dot" at bounding box center [300, 216] width 3 height 3
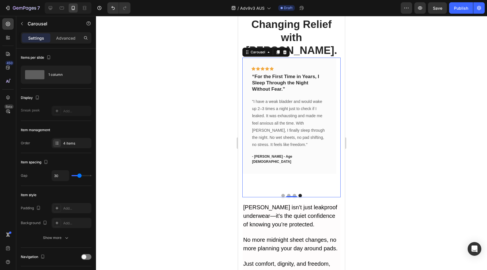
scroll to position [2386, 0]
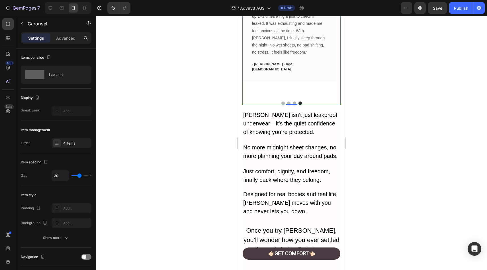
click at [289, 168] on span "Just comfort, dignity, and freedom, finally back where they belong." at bounding box center [286, 175] width 87 height 15
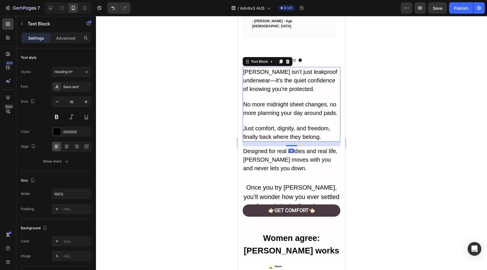
scroll to position [2439, 0]
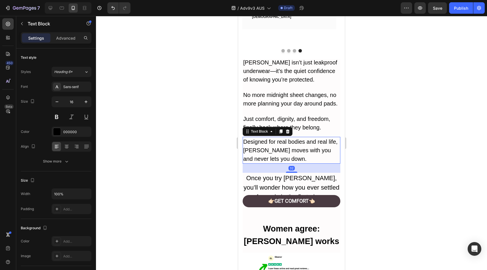
click at [289, 145] on p "Designed for real bodies and real life, [PERSON_NAME] moves with you and never …" at bounding box center [291, 150] width 97 height 26
click at [289, 174] on span "Once you try [PERSON_NAME], you’ll wonder how you ever settled for pads in the …" at bounding box center [292, 187] width 96 height 26
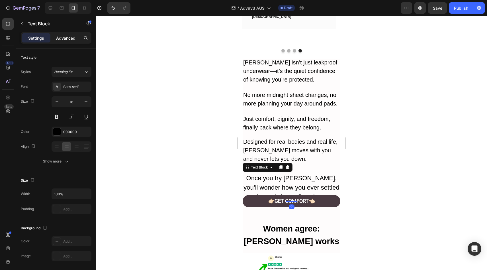
click at [69, 37] on p "Advanced" at bounding box center [65, 38] width 19 height 6
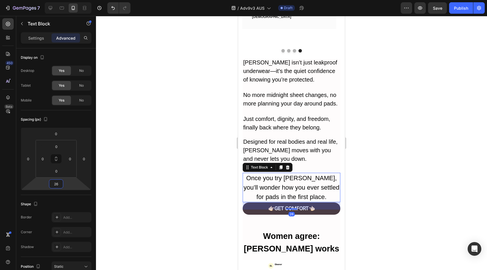
type input "24"
drag, startPoint x: 70, startPoint y: 183, endPoint x: 71, endPoint y: 179, distance: 3.6
click at [71, 0] on html "7 Version history / Adv9v3 AUS Draft Preview Save Publish 450 Beta Sections(18)…" at bounding box center [243, 0] width 487 height 0
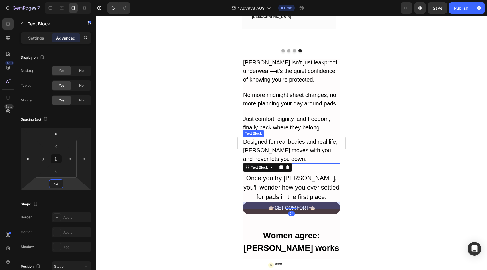
click at [309, 137] on div "Designed for real bodies and real life, [PERSON_NAME] moves with you and never …" at bounding box center [292, 150] width 98 height 27
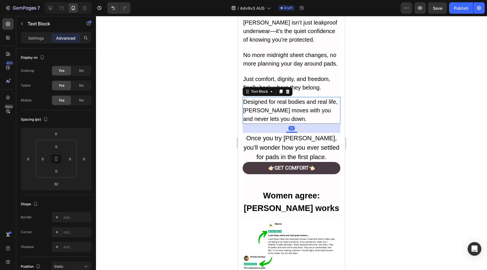
scroll to position [2484, 0]
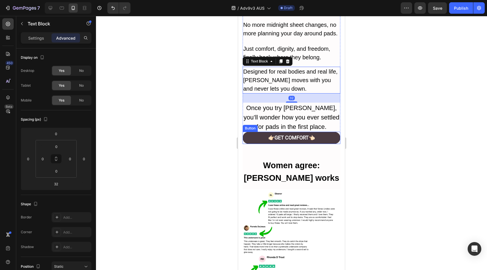
click at [304, 131] on p "Once you try [PERSON_NAME], you’ll wonder how you ever settled for pads in the …" at bounding box center [291, 117] width 97 height 28
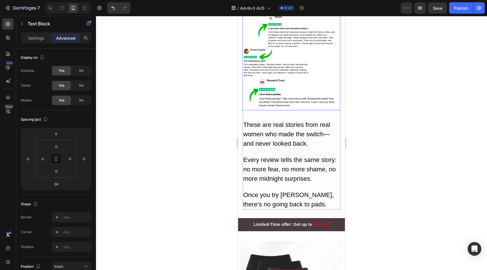
scroll to position [2690, 0]
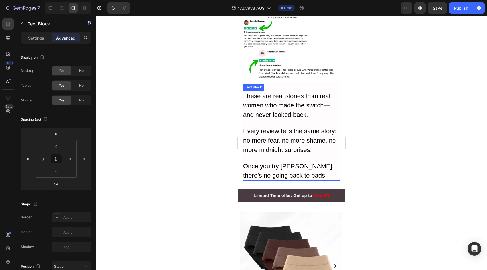
click at [293, 126] on p at bounding box center [291, 122] width 97 height 7
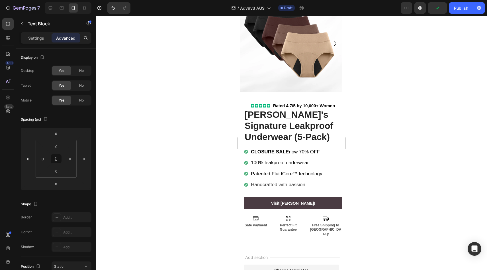
scroll to position [2972, 0]
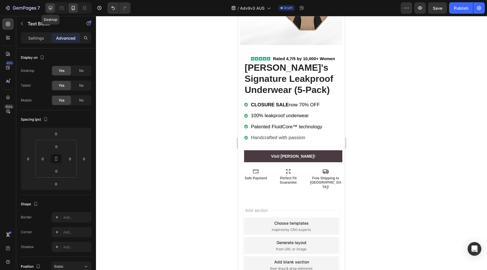
click at [53, 8] on icon at bounding box center [51, 8] width 6 height 6
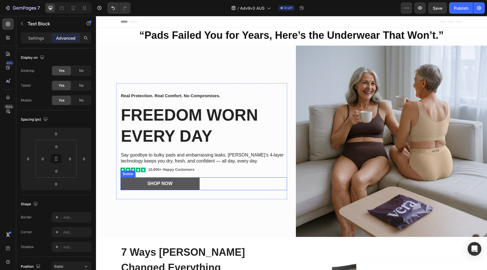
click at [189, 179] on link "Shop Now" at bounding box center [159, 183] width 79 height 13
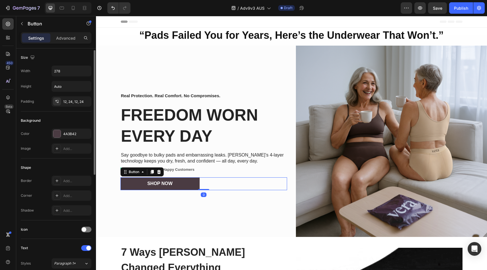
scroll to position [215, 0]
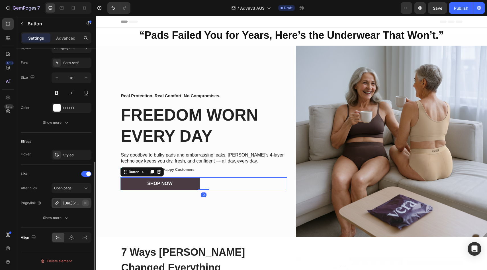
click at [85, 202] on icon "button" at bounding box center [85, 203] width 5 height 5
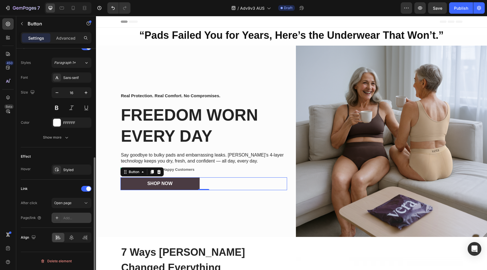
click at [79, 221] on div "Add..." at bounding box center [72, 217] width 40 height 10
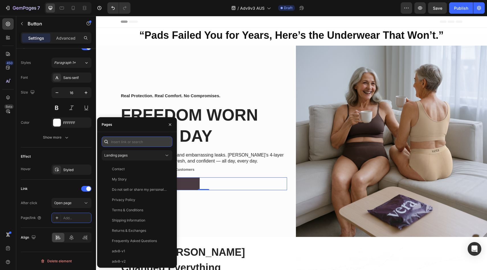
click at [147, 142] on input "text" at bounding box center [137, 141] width 71 height 10
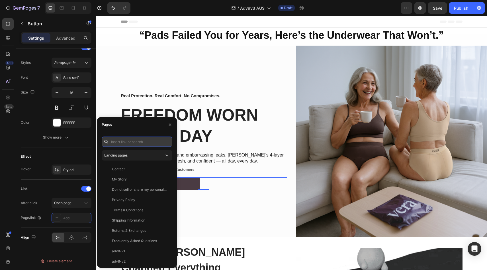
paste input "[URL][PERSON_NAME][DOMAIN_NAME]"
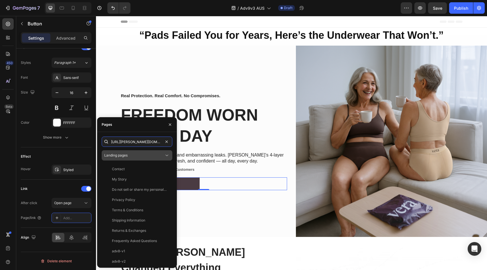
scroll to position [0, 72]
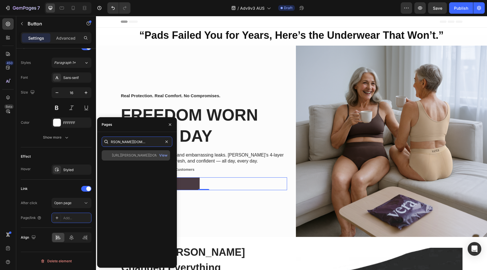
type input "[URL][PERSON_NAME][DOMAIN_NAME]"
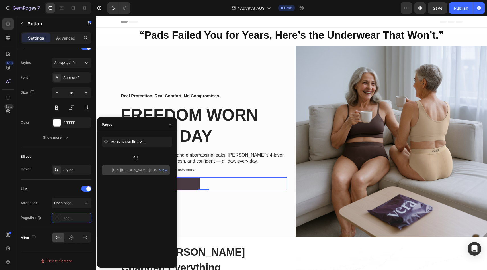
scroll to position [0, 0]
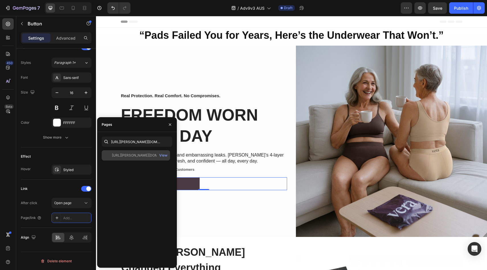
click at [134, 153] on div "[URL][PERSON_NAME][DOMAIN_NAME]" at bounding box center [139, 155] width 55 height 5
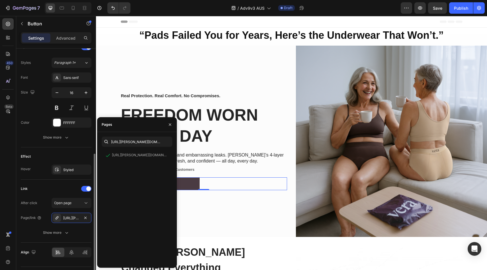
click at [69, 150] on div "Effect Hover Styled" at bounding box center [56, 163] width 71 height 32
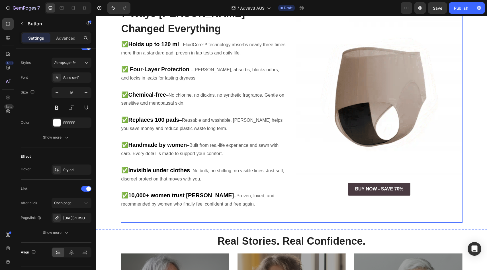
scroll to position [238, 0]
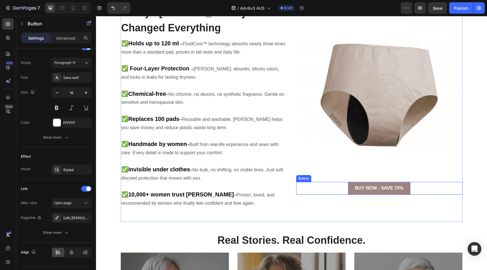
click at [352, 185] on link "BUY NOW - SAVE 70%" at bounding box center [379, 188] width 62 height 13
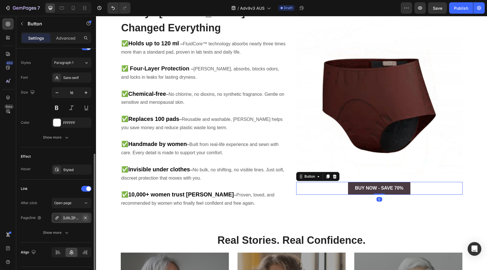
click at [87, 216] on icon "button" at bounding box center [85, 217] width 5 height 5
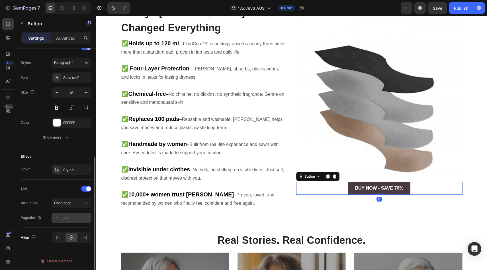
click at [80, 220] on div "Add..." at bounding box center [72, 217] width 40 height 10
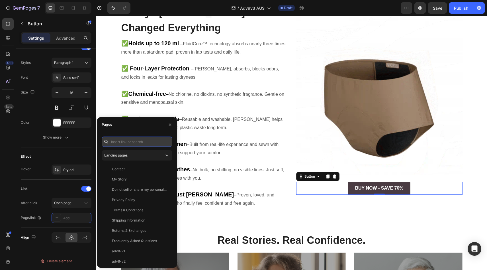
click at [134, 139] on input "text" at bounding box center [137, 141] width 71 height 10
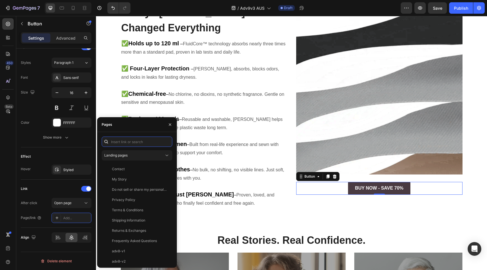
paste input "[URL][PERSON_NAME][DOMAIN_NAME]"
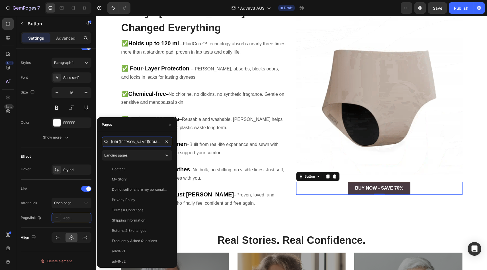
scroll to position [0, 72]
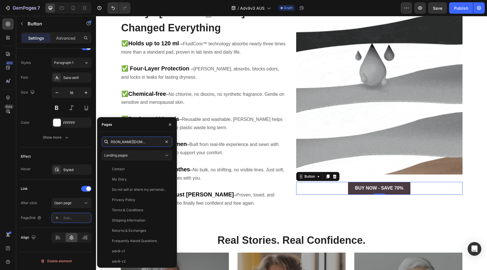
type input "[URL][PERSON_NAME][DOMAIN_NAME]"
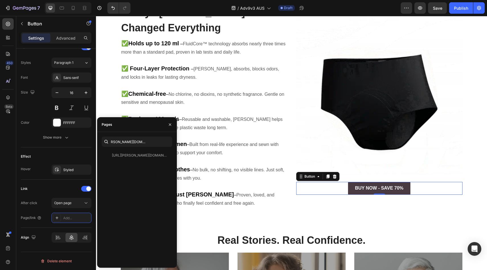
click at [124, 154] on div "[URL][PERSON_NAME][DOMAIN_NAME]" at bounding box center [139, 155] width 55 height 5
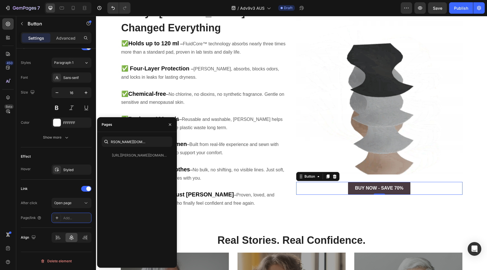
scroll to position [0, 0]
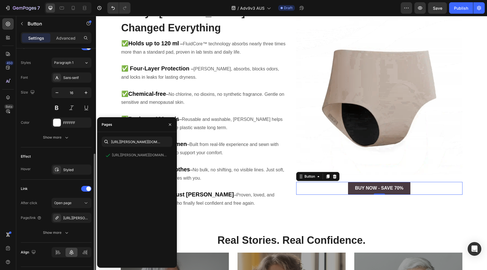
drag, startPoint x: 75, startPoint y: 150, endPoint x: 86, endPoint y: 150, distance: 11.4
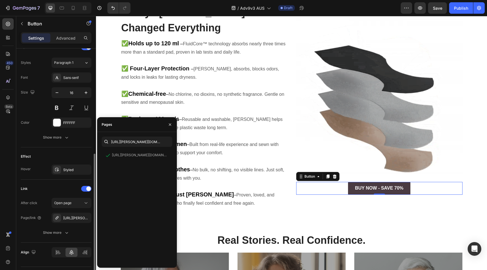
click at [75, 150] on div "Effect Hover Styled" at bounding box center [56, 163] width 71 height 32
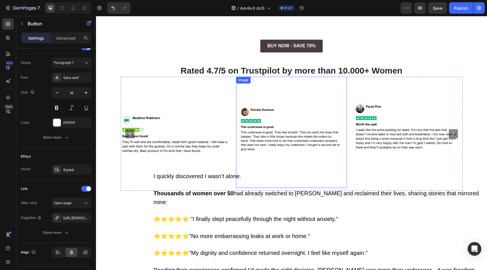
scroll to position [569, 0]
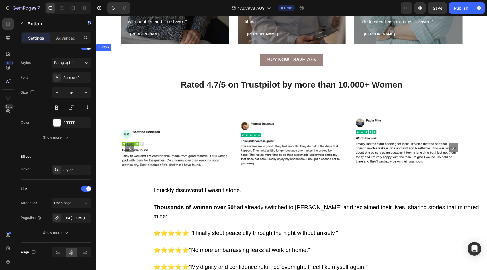
click at [267, 65] on link "BUY NOW - SAVE 70%" at bounding box center [291, 60] width 62 height 13
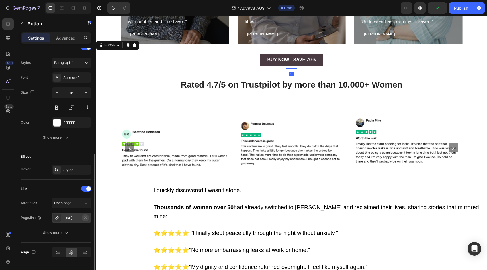
click at [87, 215] on icon "button" at bounding box center [85, 217] width 5 height 5
click at [84, 219] on div "Add..." at bounding box center [76, 217] width 27 height 5
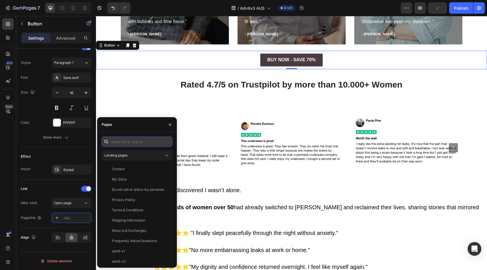
click at [130, 142] on input "text" at bounding box center [137, 141] width 71 height 10
paste input "[URL][PERSON_NAME][DOMAIN_NAME]"
type input "[URL][PERSON_NAME][DOMAIN_NAME]"
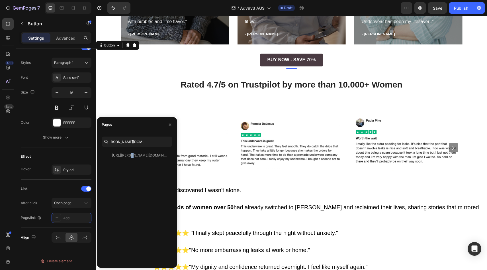
click at [128, 156] on div "[URL][PERSON_NAME][DOMAIN_NAME]" at bounding box center [139, 155] width 55 height 5
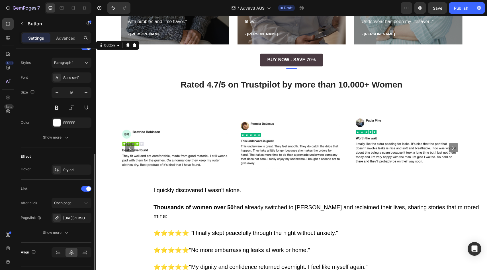
click at [75, 150] on div "Effect Hover Styled" at bounding box center [56, 163] width 71 height 32
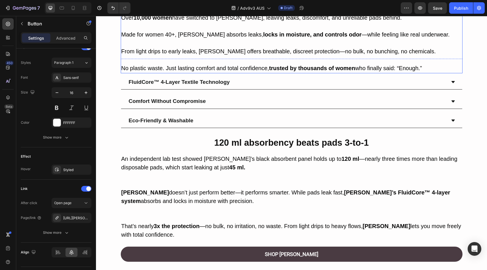
scroll to position [1181, 0]
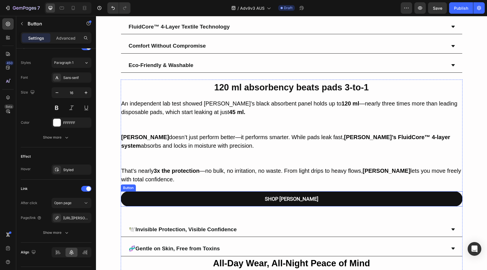
click at [198, 191] on link "SHOP [PERSON_NAME]" at bounding box center [292, 198] width 342 height 15
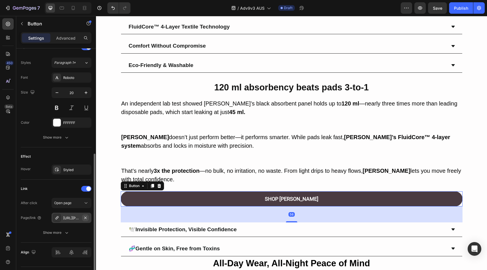
click at [87, 218] on icon "button" at bounding box center [85, 217] width 5 height 5
click at [84, 219] on div "Add..." at bounding box center [76, 217] width 27 height 5
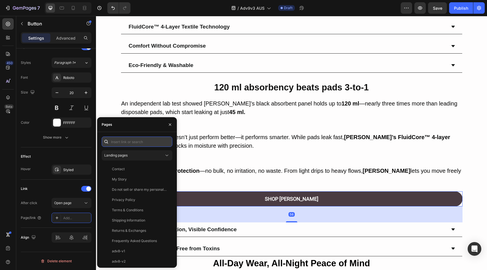
click at [138, 144] on input "text" at bounding box center [137, 141] width 71 height 10
paste input "[URL][PERSON_NAME][DOMAIN_NAME]"
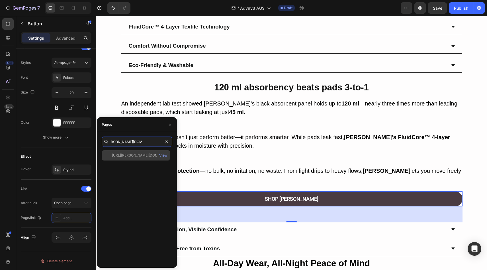
type input "[URL][PERSON_NAME][DOMAIN_NAME]"
click at [133, 152] on div "[URL][PERSON_NAME][DOMAIN_NAME] View" at bounding box center [136, 155] width 68 height 10
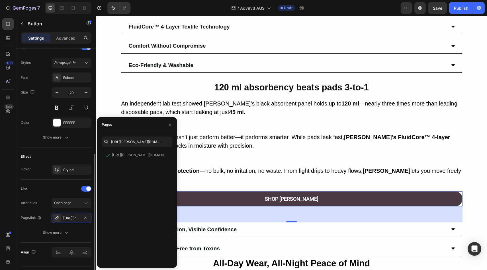
click at [87, 148] on div "Effect Hover Styled" at bounding box center [56, 163] width 71 height 32
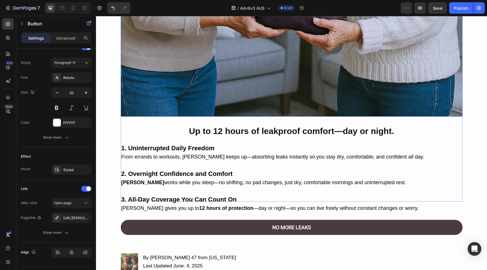
scroll to position [1801, 0]
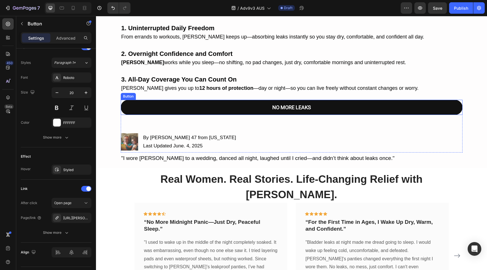
click at [169, 105] on link "NO MORE LEAKS" at bounding box center [292, 107] width 342 height 15
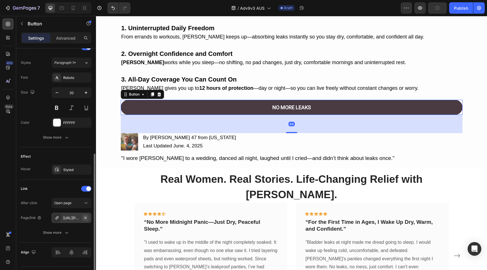
click at [83, 218] on icon "button" at bounding box center [85, 217] width 5 height 5
click at [82, 218] on div "Add..." at bounding box center [76, 217] width 27 height 5
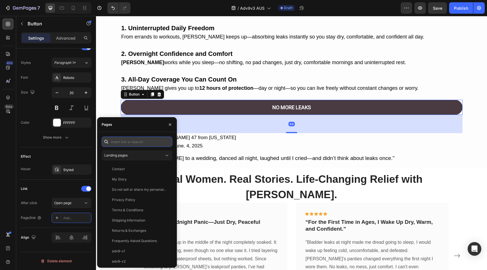
click at [141, 143] on input "text" at bounding box center [137, 141] width 71 height 10
paste input "[URL][PERSON_NAME][DOMAIN_NAME]"
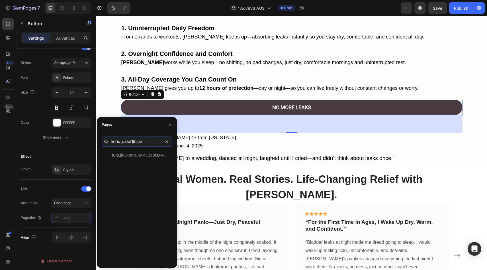
type input "[URL][PERSON_NAME][DOMAIN_NAME]"
click at [138, 156] on div "[URL][PERSON_NAME][DOMAIN_NAME]" at bounding box center [139, 155] width 55 height 5
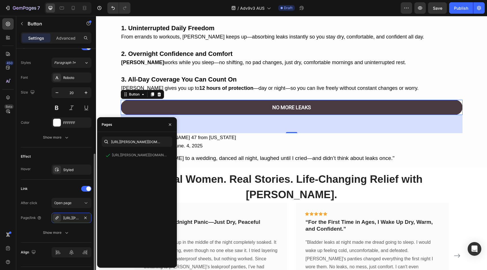
click at [84, 155] on div "Effect" at bounding box center [56, 156] width 71 height 9
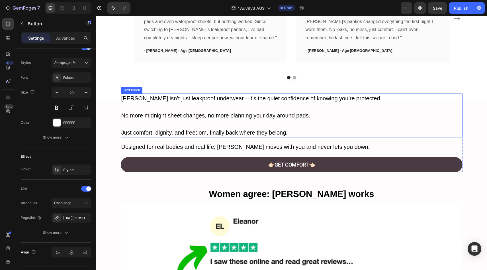
scroll to position [2044, 0]
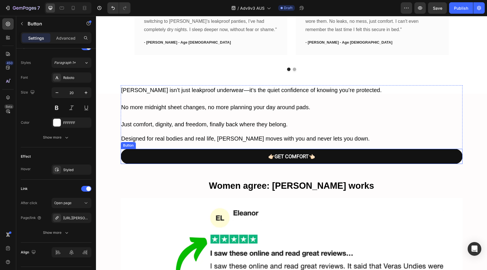
click at [179, 149] on link "👉🏻GET COMFORT 👈🏻" at bounding box center [292, 156] width 342 height 15
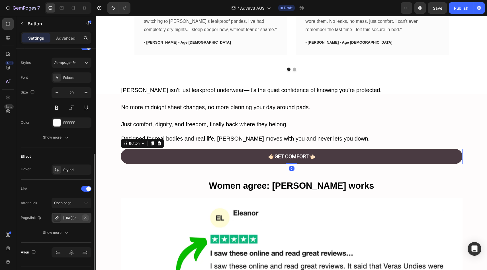
click at [85, 218] on icon "button" at bounding box center [85, 217] width 5 height 5
click at [82, 219] on div "Add..." at bounding box center [76, 217] width 27 height 5
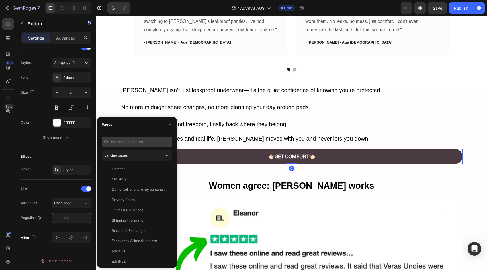
click at [133, 138] on input "text" at bounding box center [137, 141] width 71 height 10
paste input "[URL][PERSON_NAME][DOMAIN_NAME]"
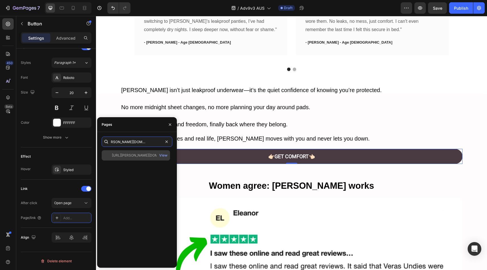
type input "[URL][PERSON_NAME][DOMAIN_NAME]"
click at [133, 154] on div "[URL][PERSON_NAME][DOMAIN_NAME]" at bounding box center [139, 155] width 55 height 5
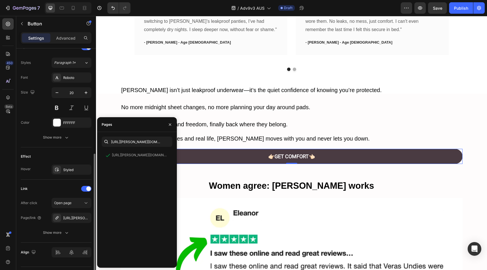
click at [76, 148] on div "Effect Hover Styled" at bounding box center [56, 163] width 71 height 32
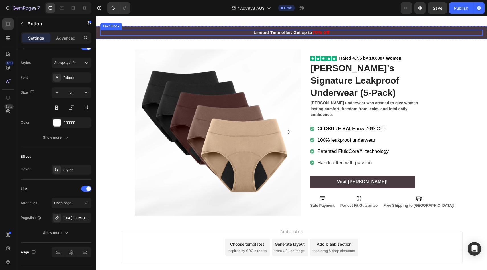
scroll to position [2616, 0]
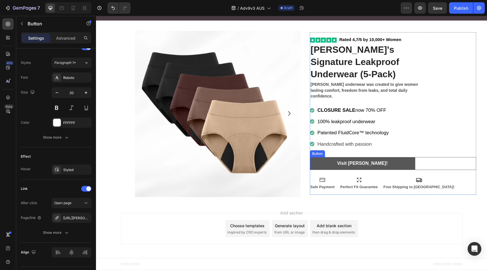
click at [312, 157] on link "Visit [PERSON_NAME] !" at bounding box center [362, 163] width 105 height 13
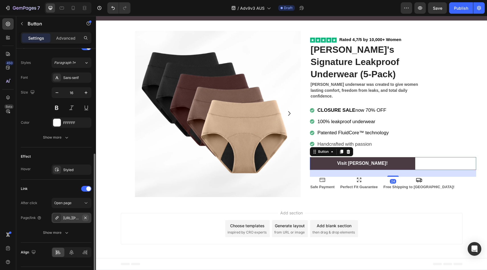
click at [87, 217] on icon "button" at bounding box center [85, 217] width 5 height 5
click at [86, 218] on div "Add..." at bounding box center [76, 217] width 27 height 5
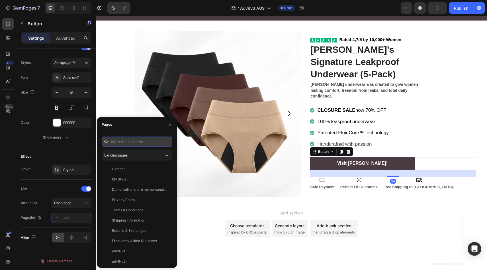
click at [119, 145] on input "text" at bounding box center [137, 141] width 71 height 10
paste input "[URL][PERSON_NAME][DOMAIN_NAME]"
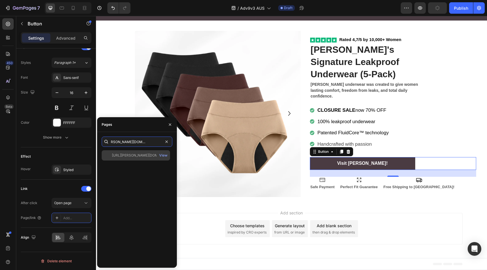
type input "[URL][PERSON_NAME][DOMAIN_NAME]"
click at [119, 155] on div "[URL][PERSON_NAME][DOMAIN_NAME]" at bounding box center [139, 155] width 55 height 5
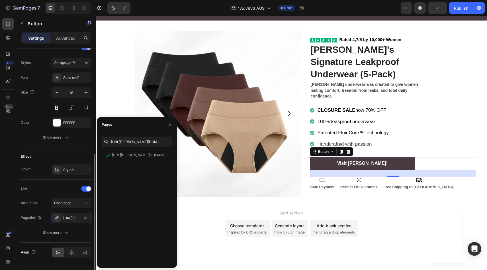
click at [78, 155] on div "Effect" at bounding box center [56, 156] width 71 height 9
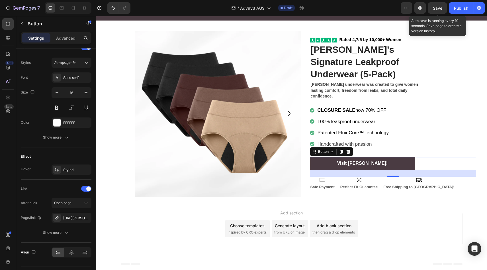
click at [440, 8] on span "Save" at bounding box center [437, 8] width 9 height 5
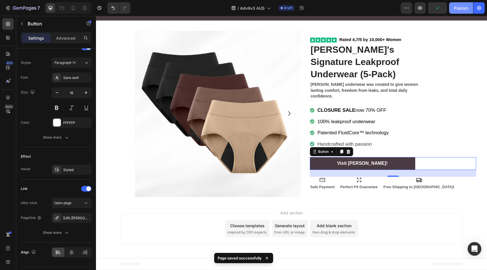
click at [458, 10] on div "Publish" at bounding box center [461, 8] width 14 height 6
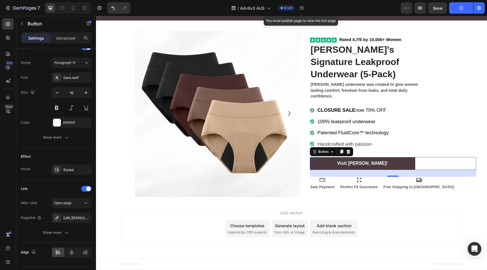
click at [335, 9] on div "/ Adv9v3 AUS Draft You must publish page to view the live page" at bounding box center [268, 7] width 266 height 11
click at [72, 9] on icon at bounding box center [73, 8] width 6 height 6
type input "100%"
type input "14"
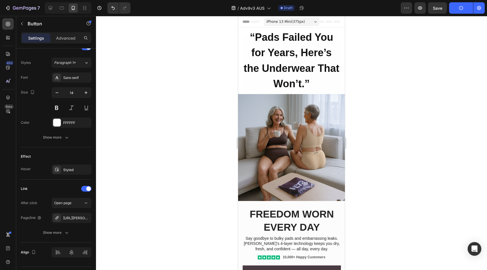
click at [46, 7] on div at bounding box center [68, 7] width 47 height 11
click at [47, 7] on div at bounding box center [50, 7] width 9 height 9
type input "370"
type input "16"
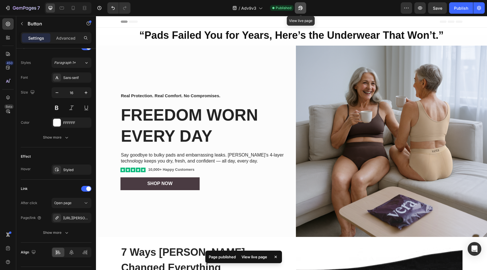
click at [303, 10] on icon "button" at bounding box center [301, 8] width 6 height 6
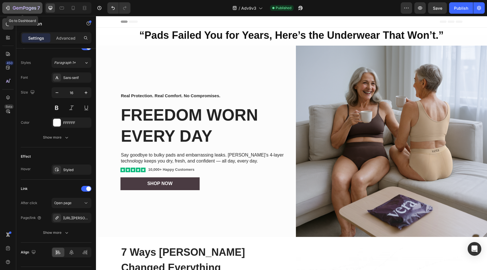
click at [17, 6] on icon "button" at bounding box center [24, 8] width 23 height 5
